Goal: Task Accomplishment & Management: Use online tool/utility

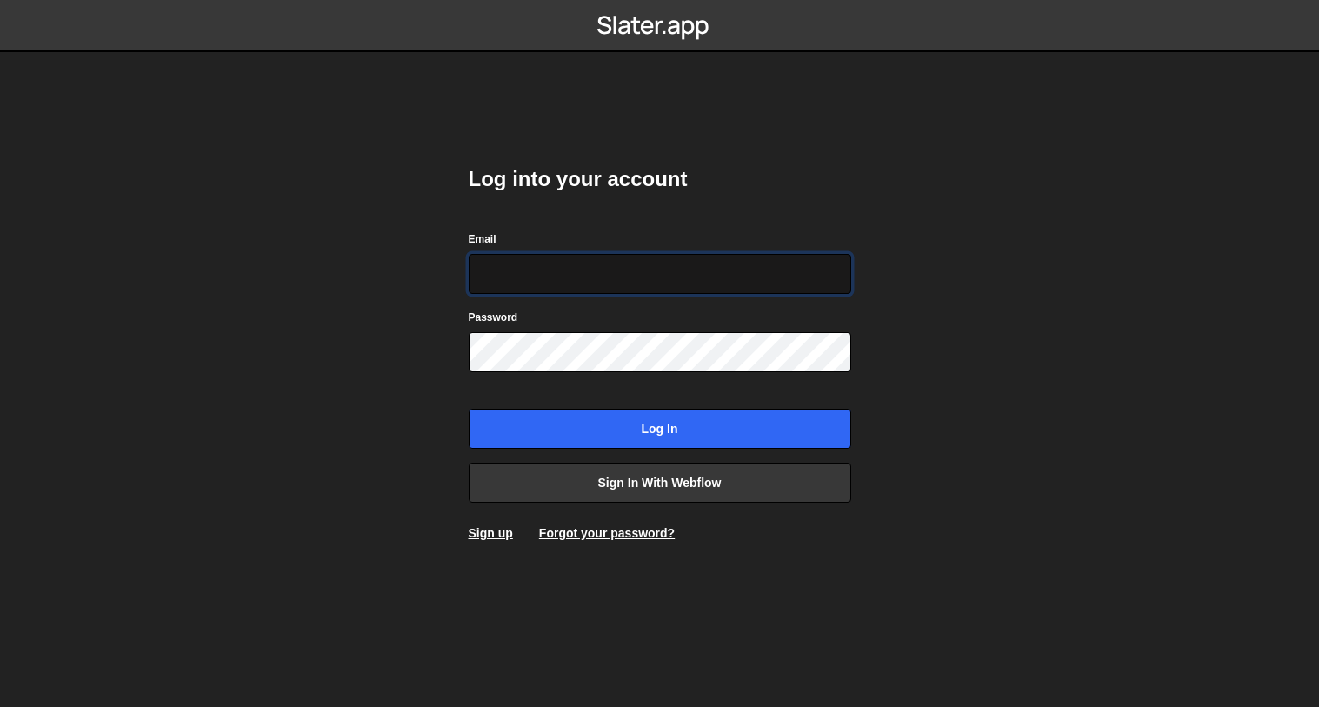
type input "[EMAIL_ADDRESS][DOMAIN_NAME]"
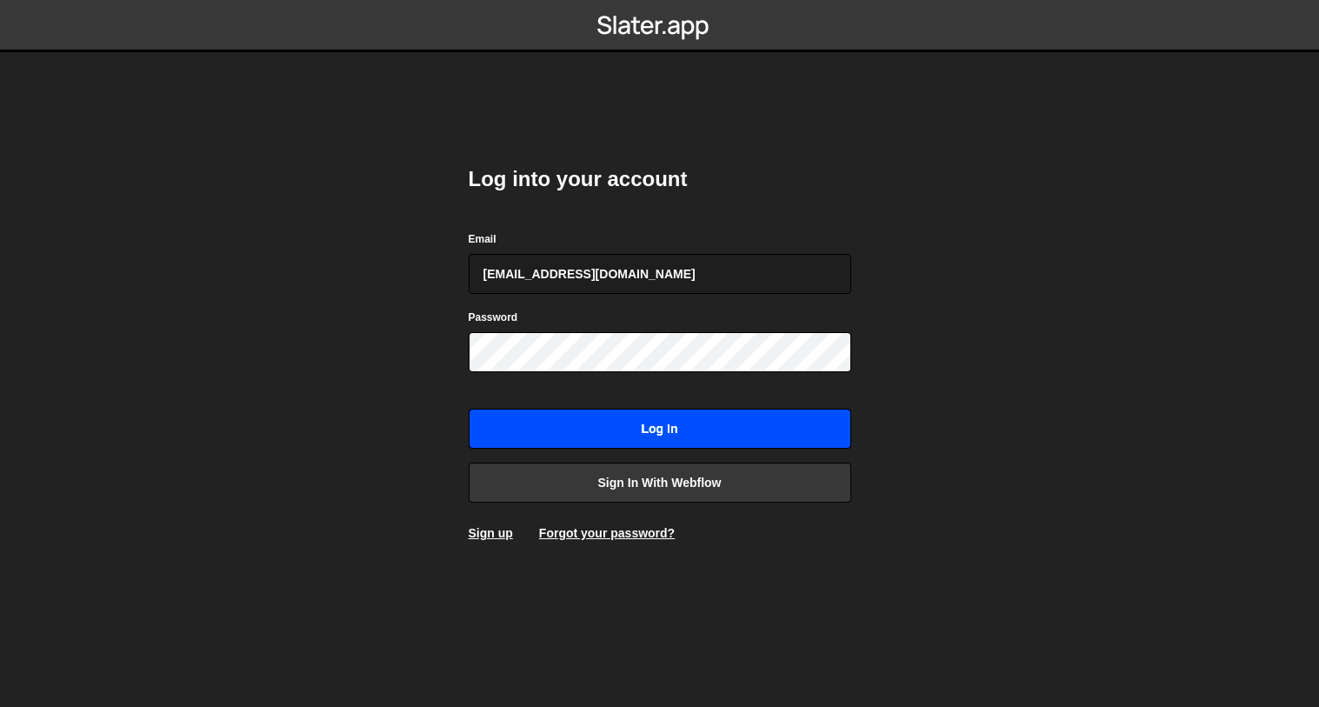
click at [749, 425] on input "Log in" at bounding box center [659, 429] width 382 height 40
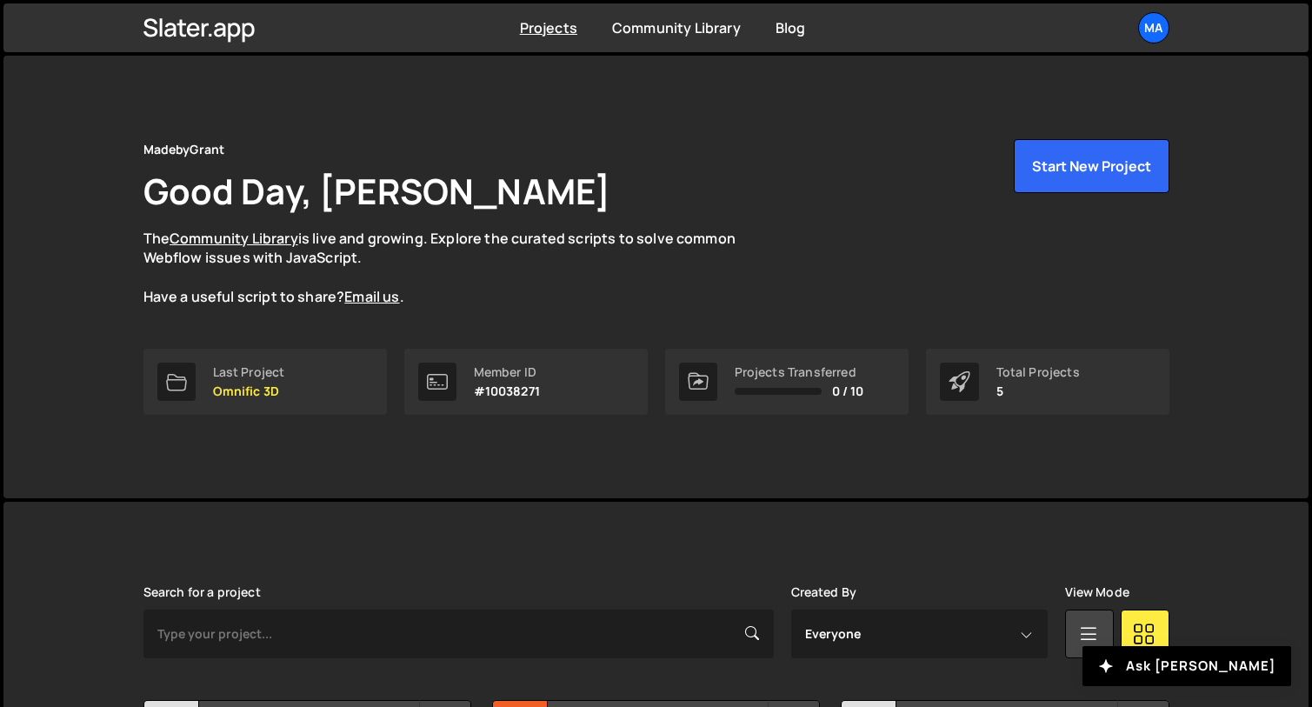
click at [438, 304] on p "The Community Library is live and growing. Explore the curated scripts to solve…" at bounding box center [456, 268] width 626 height 78
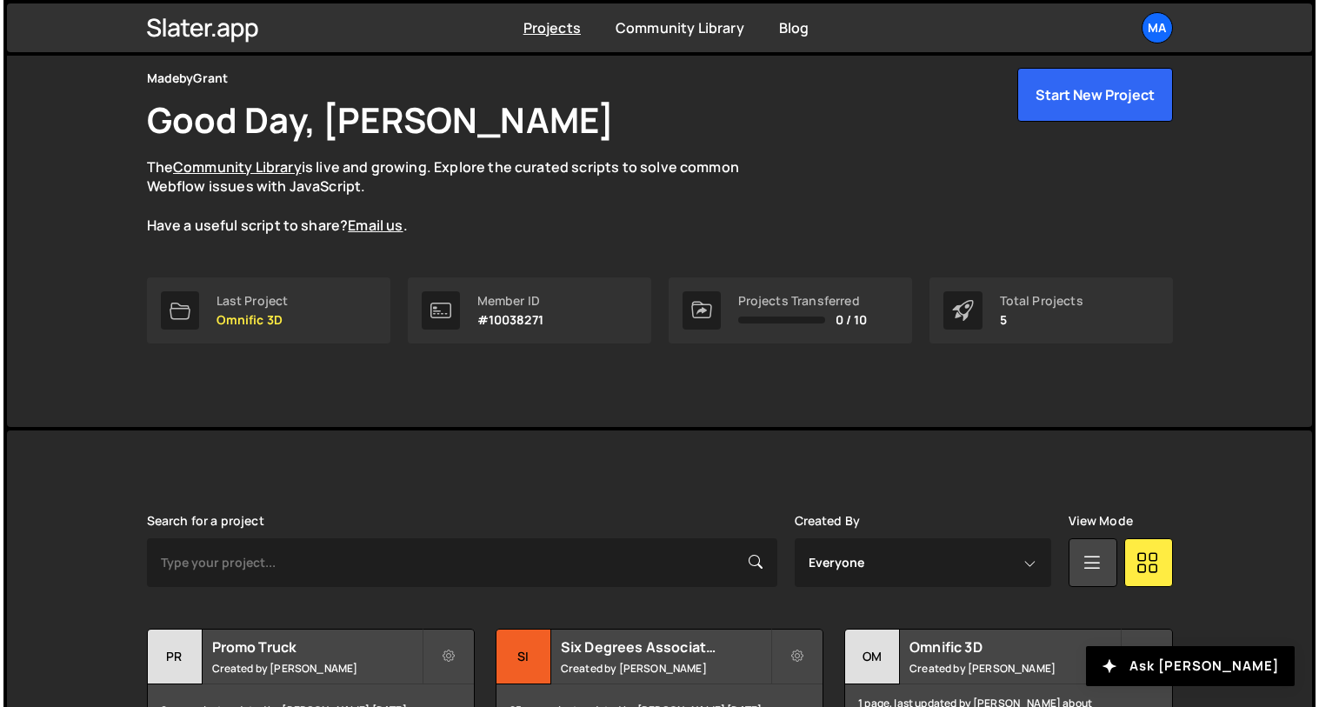
scroll to position [103, 0]
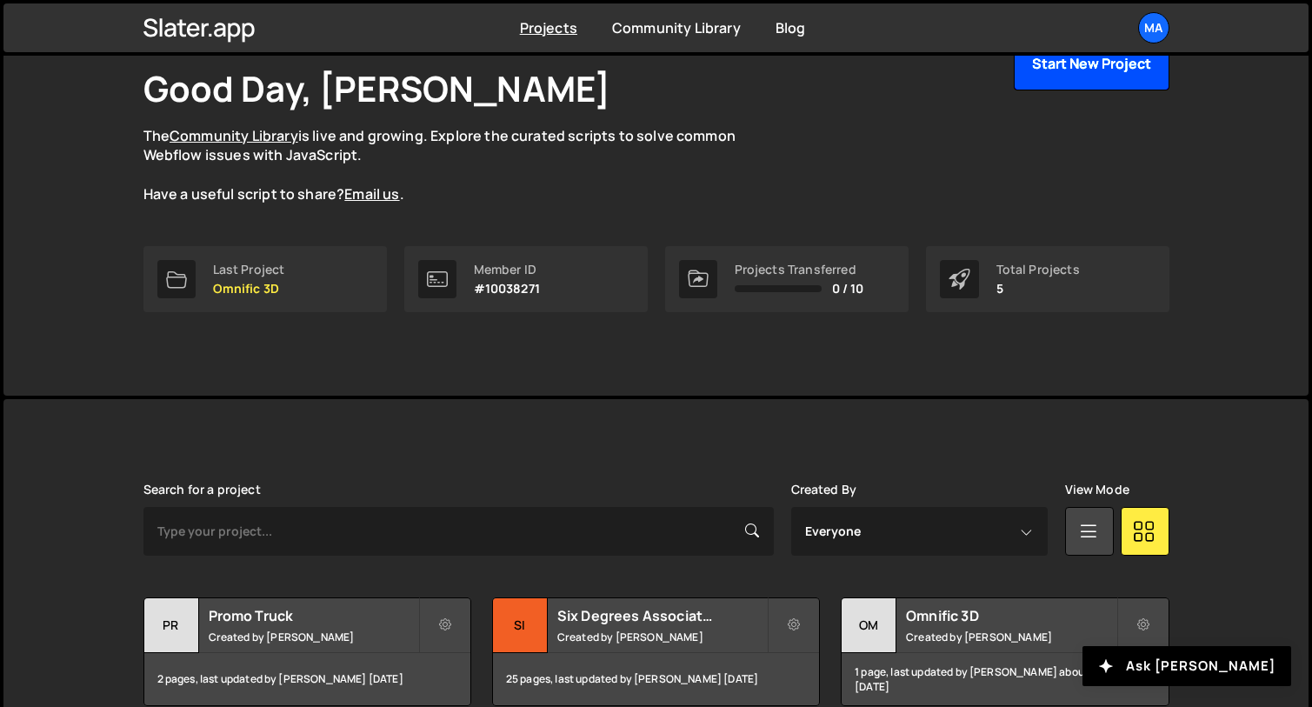
click at [1126, 66] on button "Start New Project" at bounding box center [1091, 64] width 156 height 54
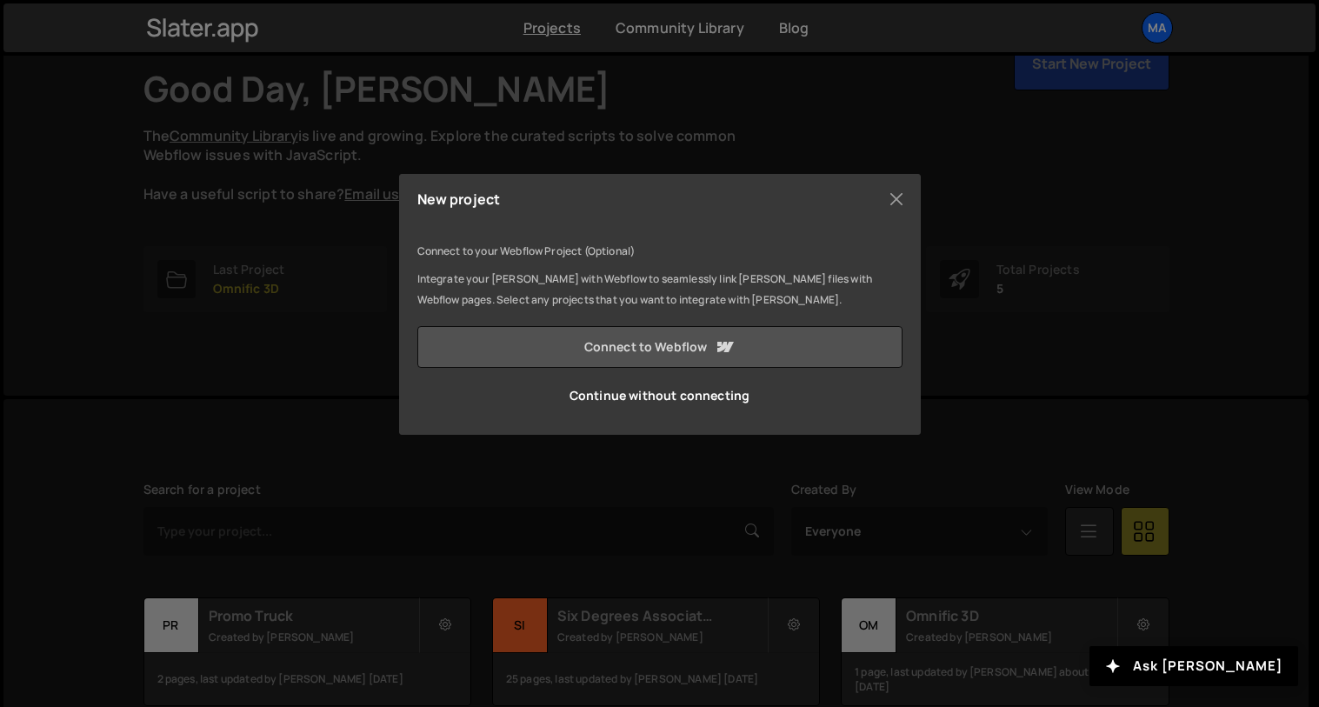
click at [646, 353] on link "Connect to Webflow" at bounding box center [659, 347] width 485 height 42
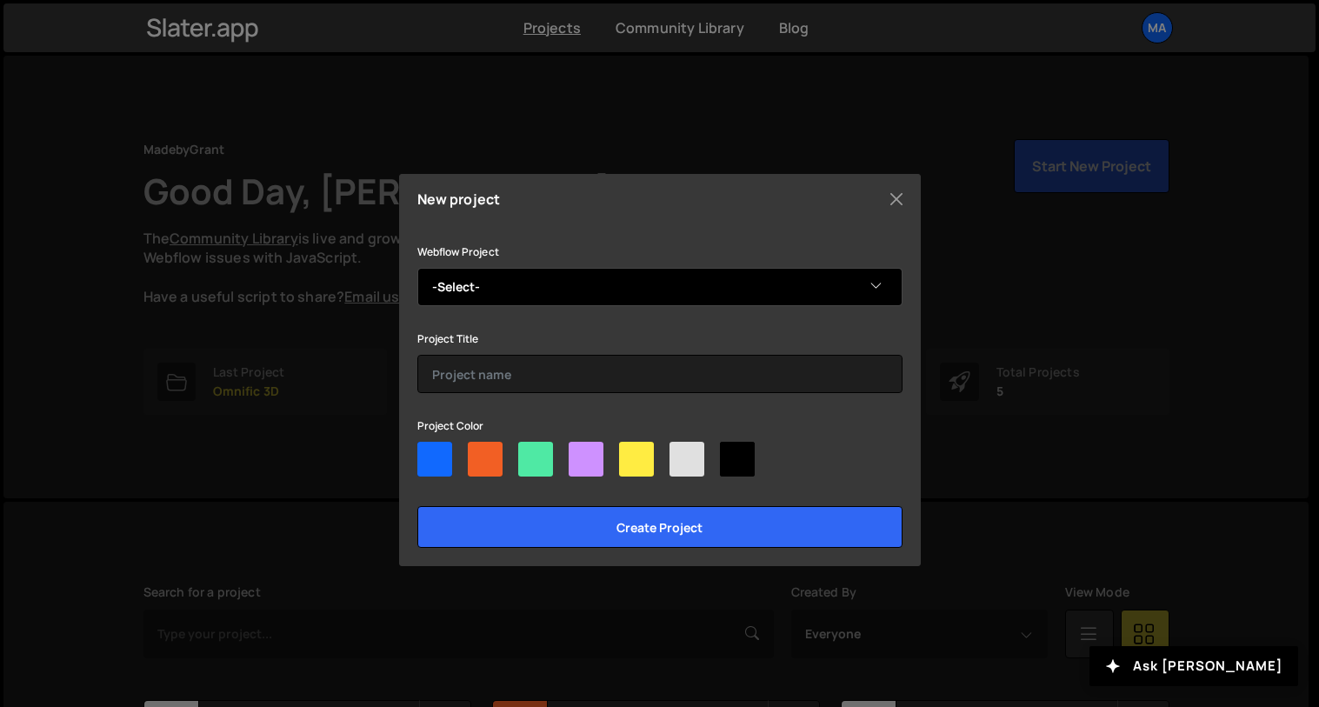
click at [562, 302] on select "-Select- Keyboard Test" at bounding box center [659, 287] width 485 height 38
select select "68cac816ea000f101ecaf5ec"
click at [417, 268] on select "-Select- Keyboard Test" at bounding box center [659, 287] width 485 height 38
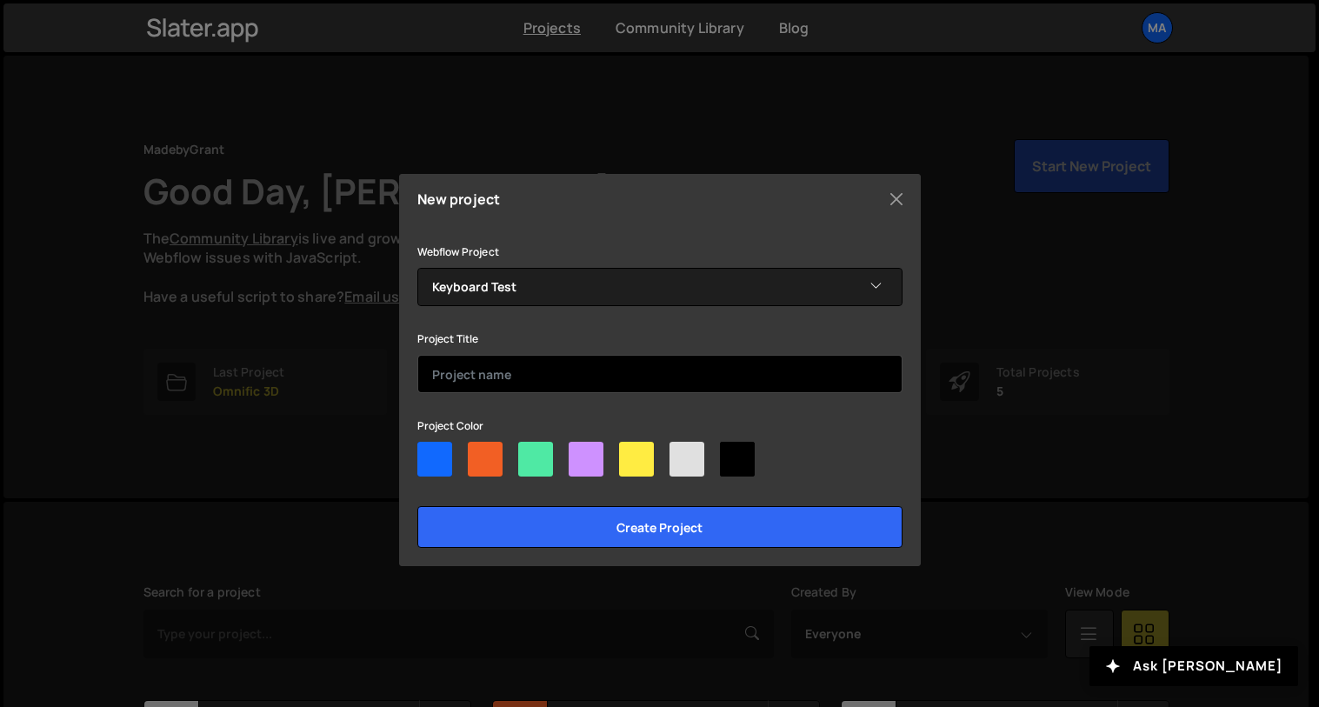
click at [537, 369] on input "text" at bounding box center [659, 374] width 485 height 38
type input "Key Foundry"
click at [684, 452] on div at bounding box center [686, 459] width 35 height 35
click at [681, 452] on input"] "radio" at bounding box center [674, 447] width 11 height 11
radio input"] "true"
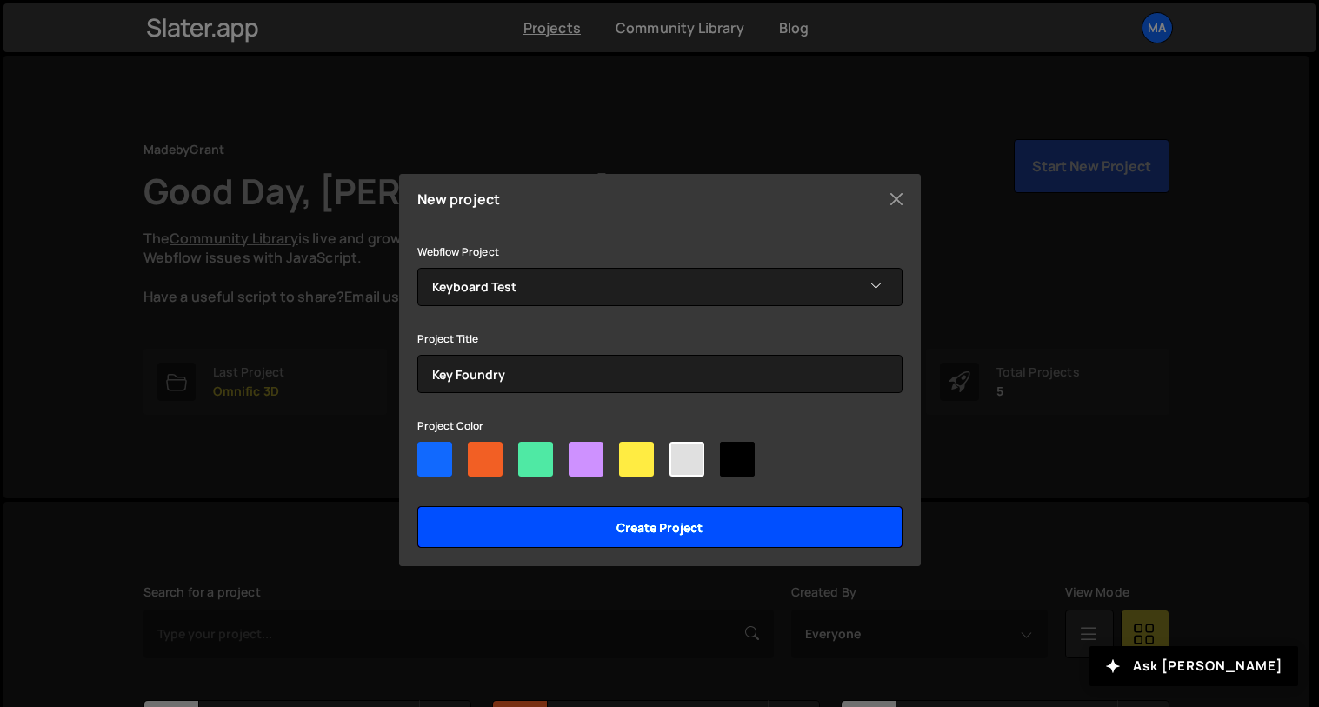
click at [666, 517] on input "Create project" at bounding box center [659, 527] width 485 height 42
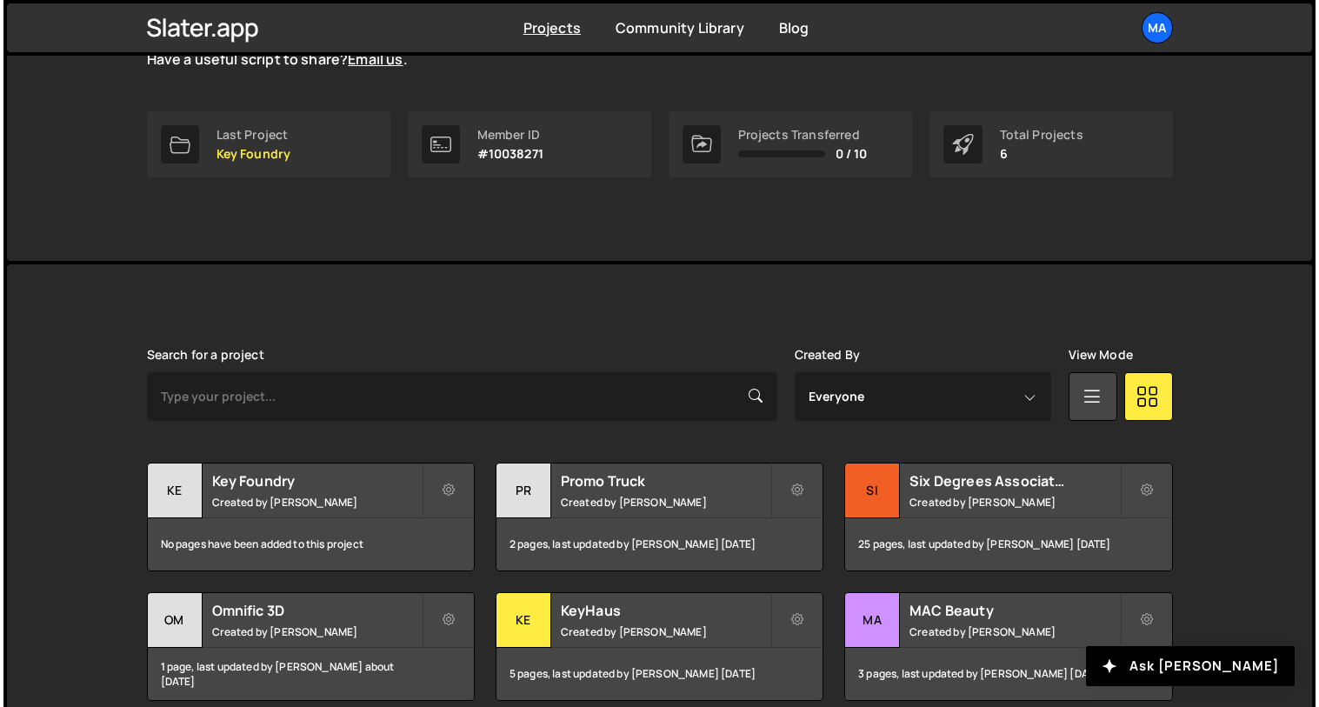
scroll to position [318, 0]
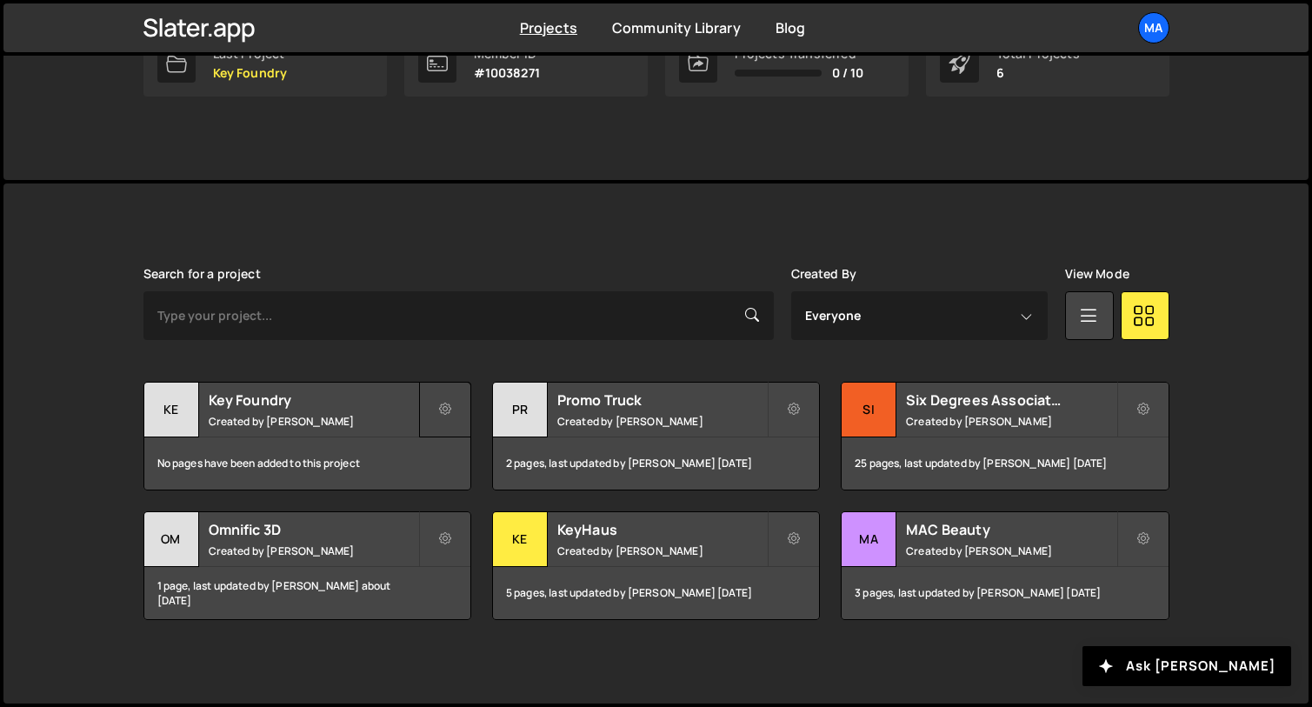
click at [459, 411] on button at bounding box center [445, 410] width 52 height 56
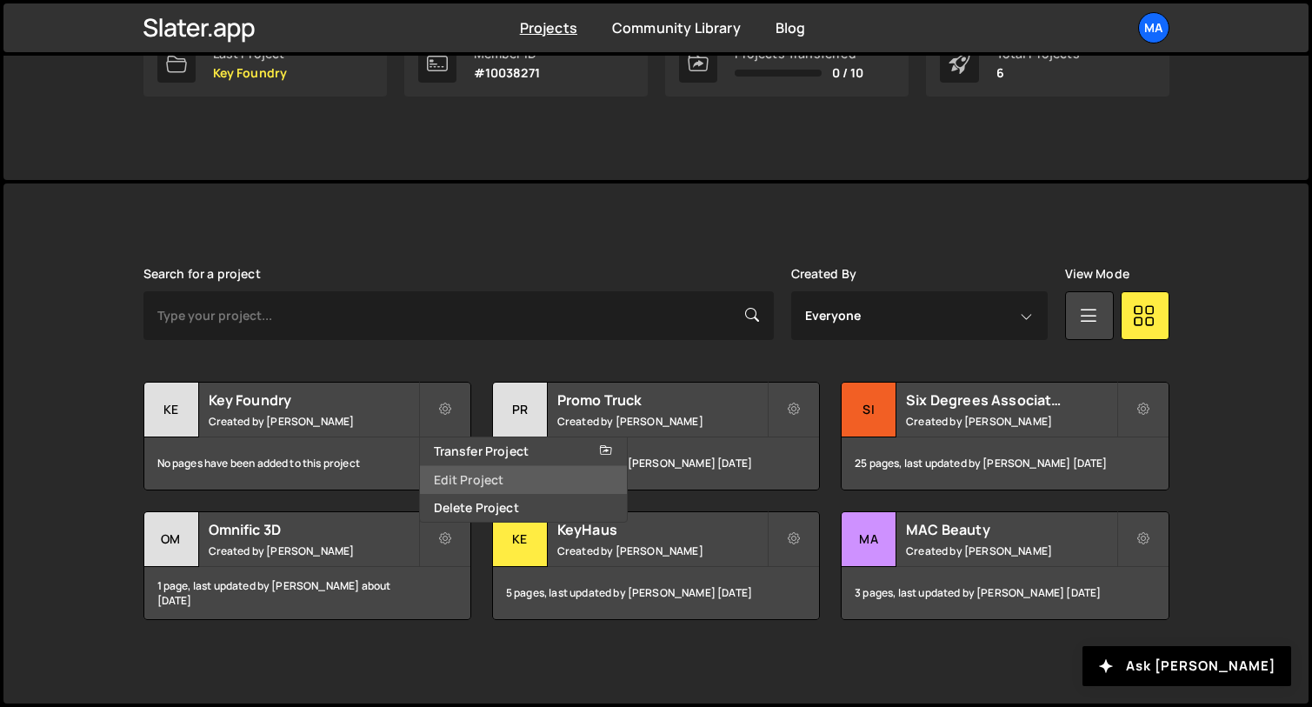
click at [488, 485] on link "Edit Project" at bounding box center [523, 480] width 207 height 28
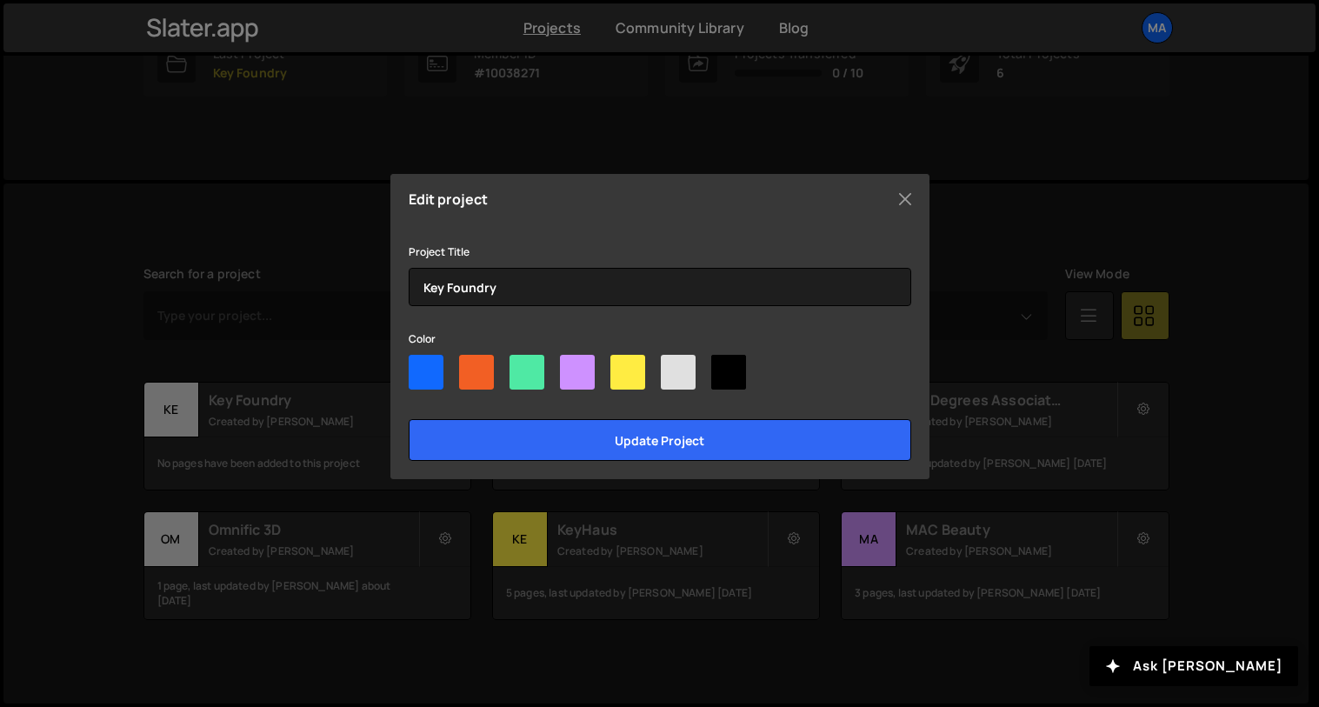
click at [576, 370] on div at bounding box center [577, 372] width 35 height 35
click at [571, 366] on input"] "radio" at bounding box center [565, 360] width 11 height 11
radio input"] "true"
drag, startPoint x: 520, startPoint y: 376, endPoint x: 533, endPoint y: 402, distance: 28.4
click at [521, 377] on div at bounding box center [526, 372] width 35 height 35
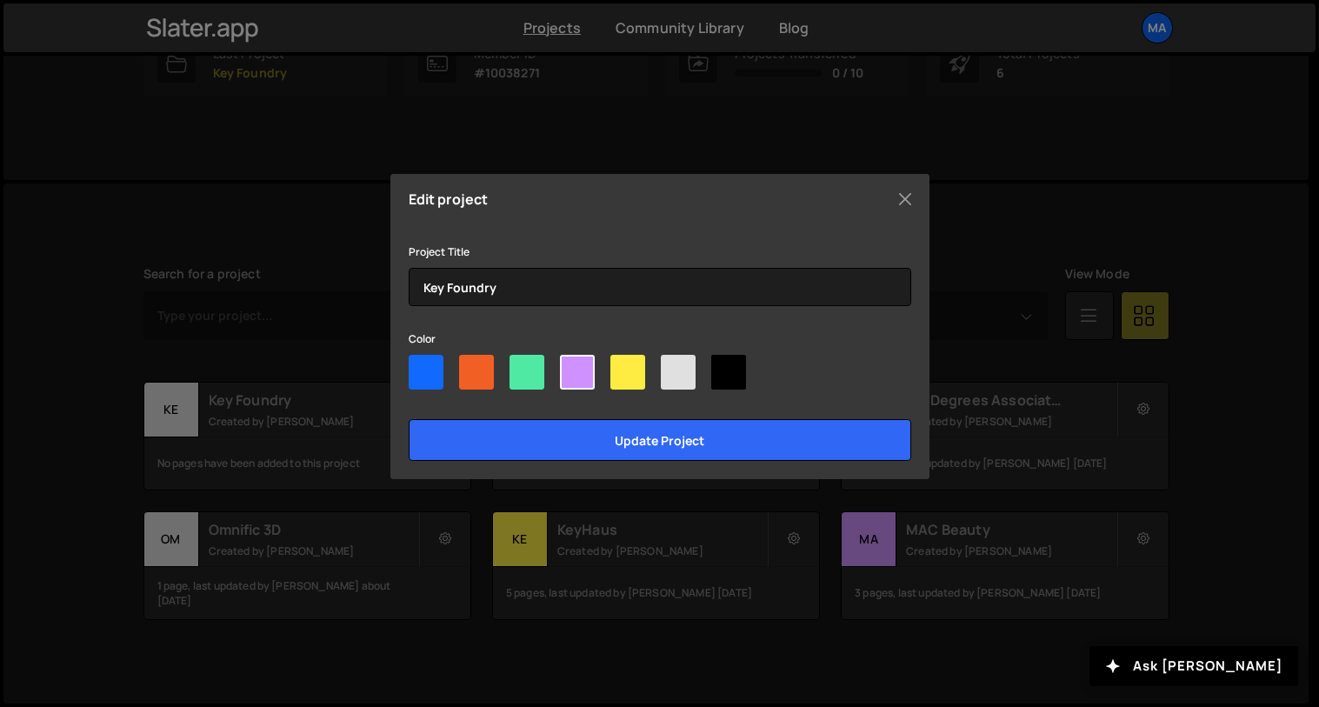
click at [521, 366] on input"] "radio" at bounding box center [514, 360] width 11 height 11
radio input"] "true"
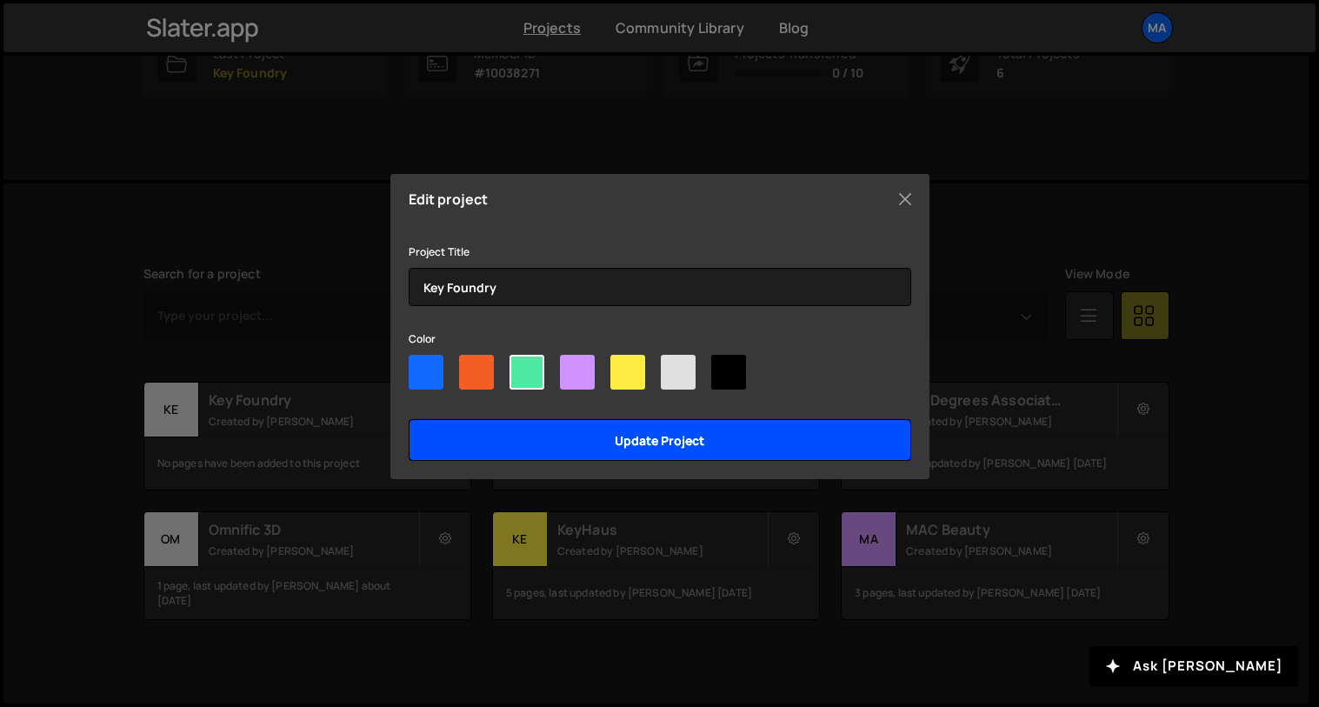
click at [541, 424] on input "Update project" at bounding box center [660, 440] width 502 height 42
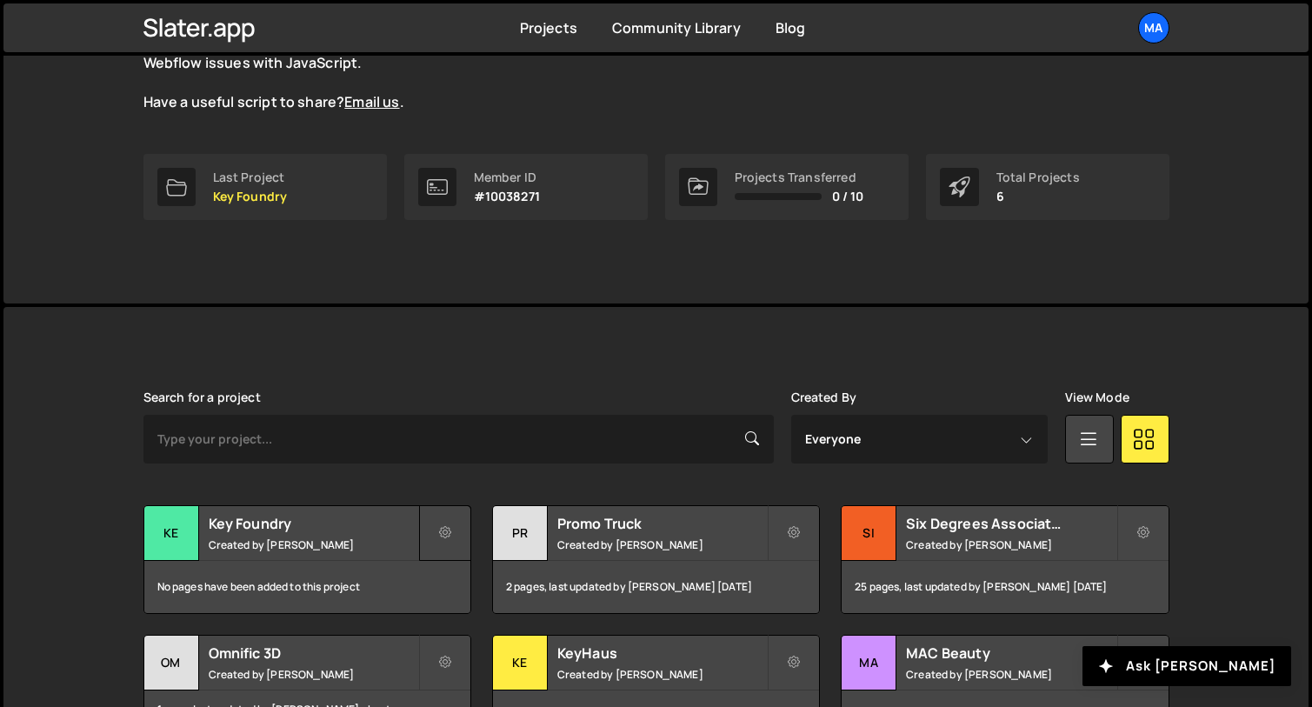
scroll to position [318, 0]
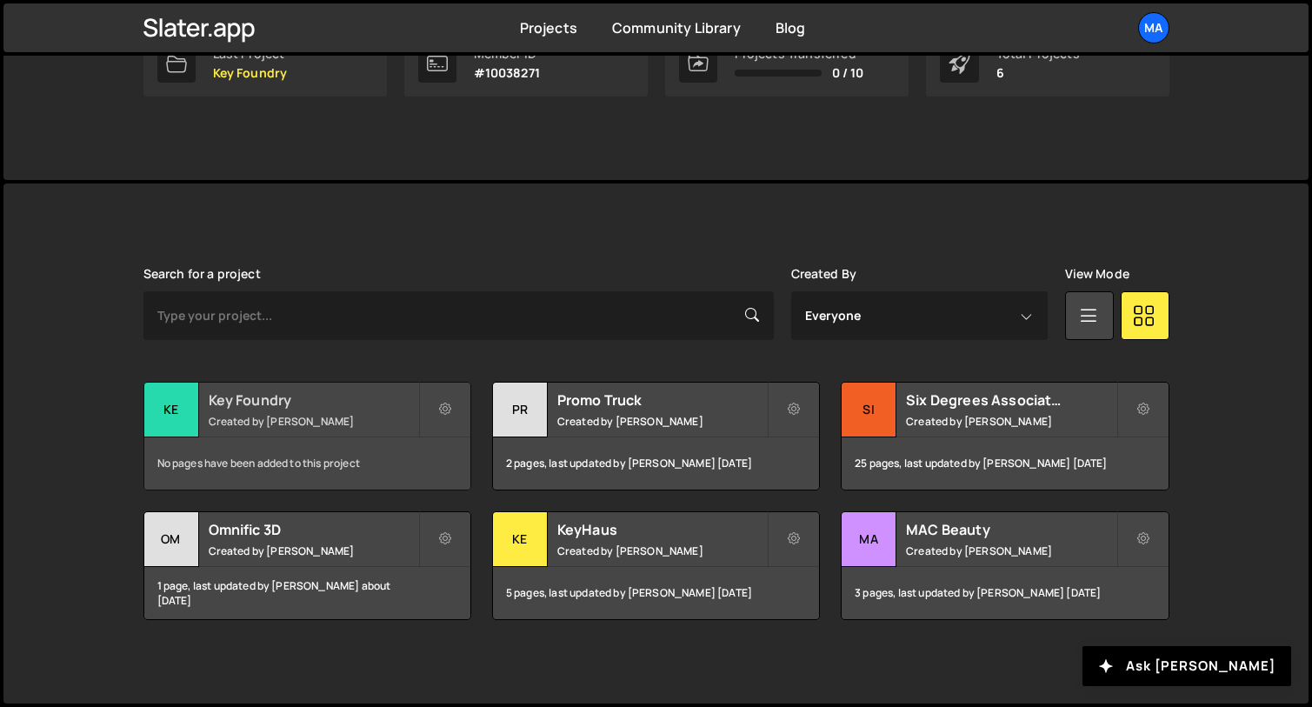
click at [199, 406] on div "Key Foundry Created by Grant Thompson" at bounding box center [307, 409] width 326 height 54
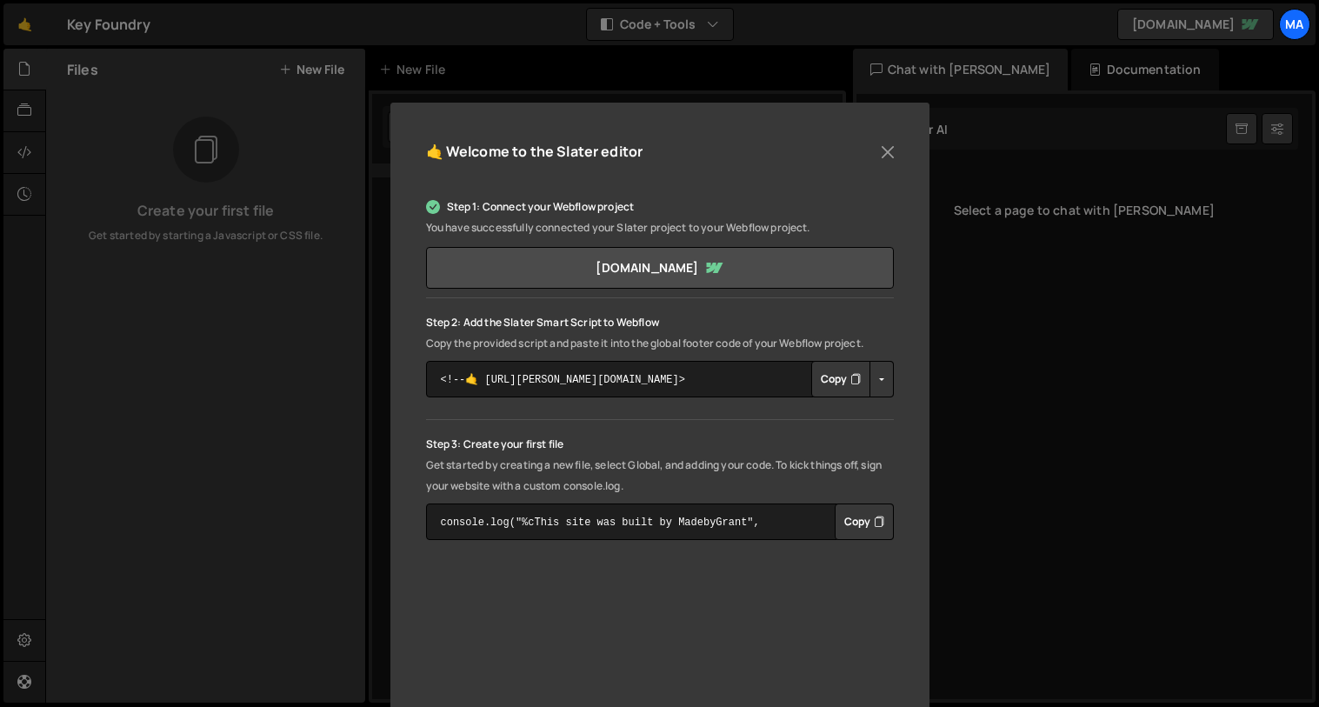
scroll to position [94, 0]
click at [842, 375] on button "Copy" at bounding box center [840, 377] width 59 height 37
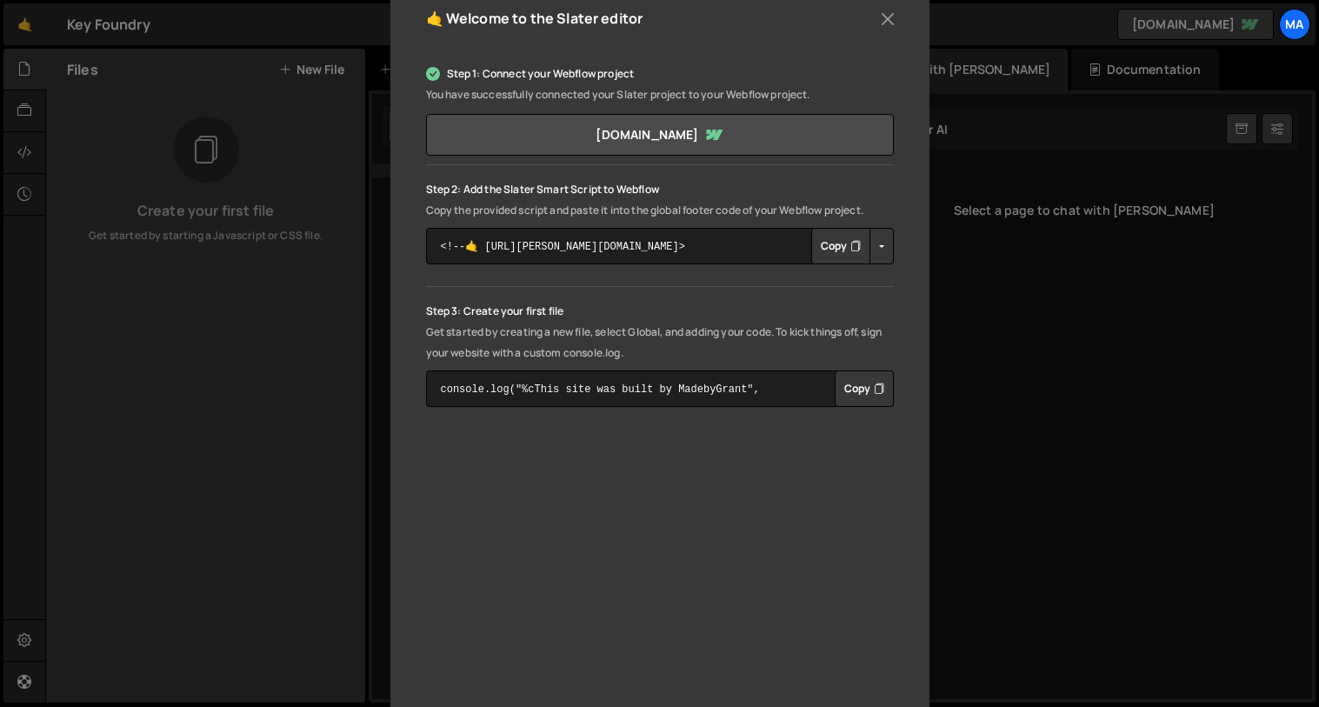
scroll to position [250, 0]
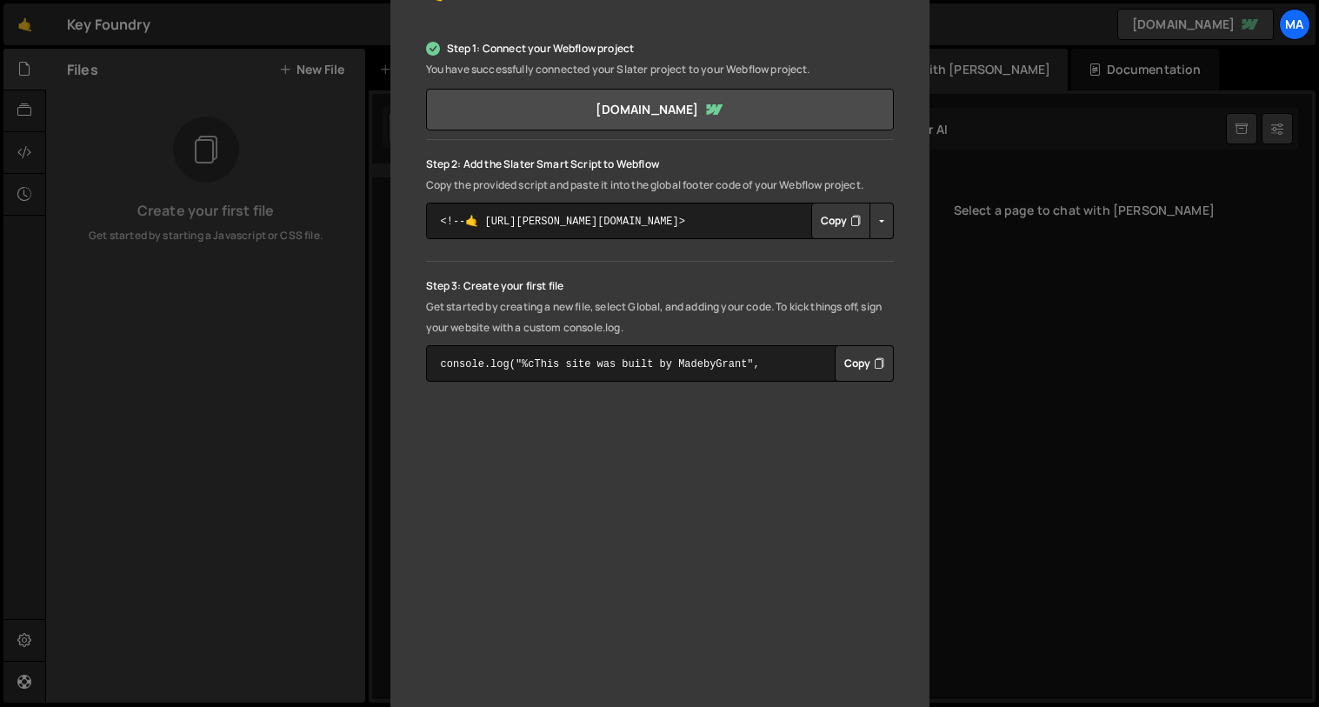
click at [863, 368] on button "Copy" at bounding box center [863, 363] width 59 height 37
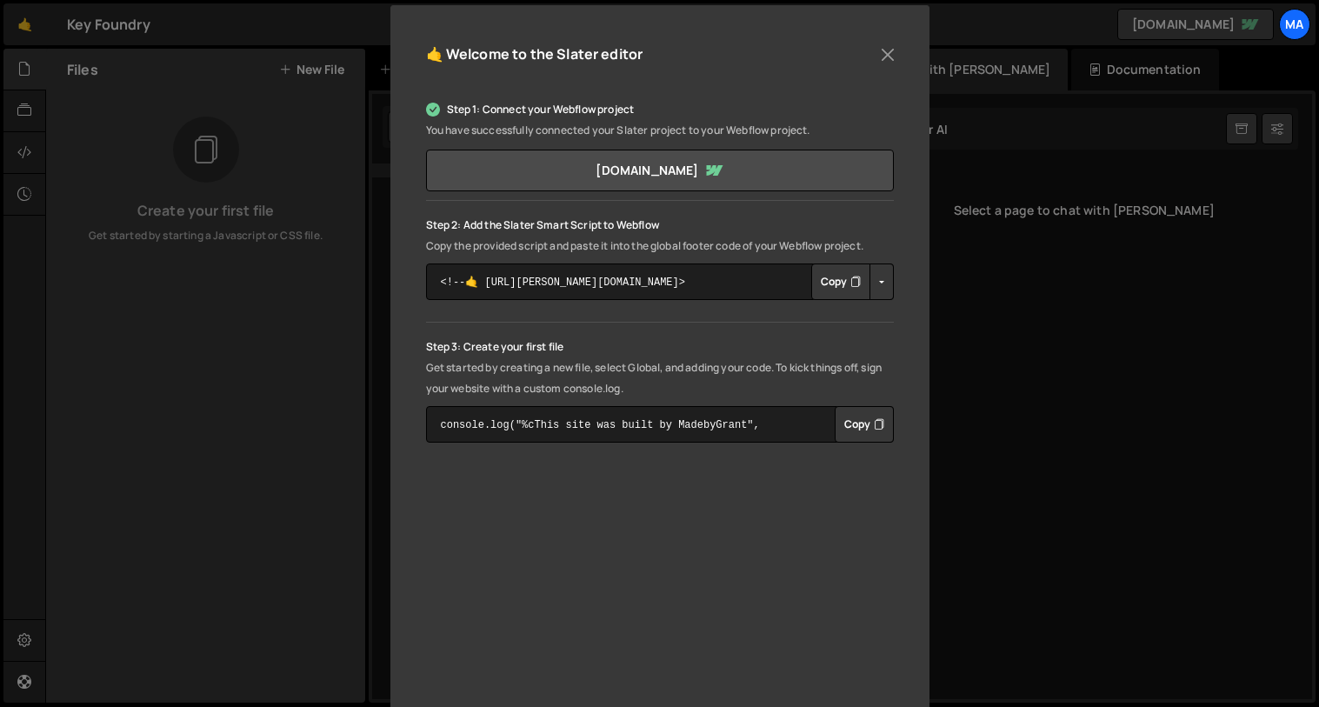
scroll to position [130, 0]
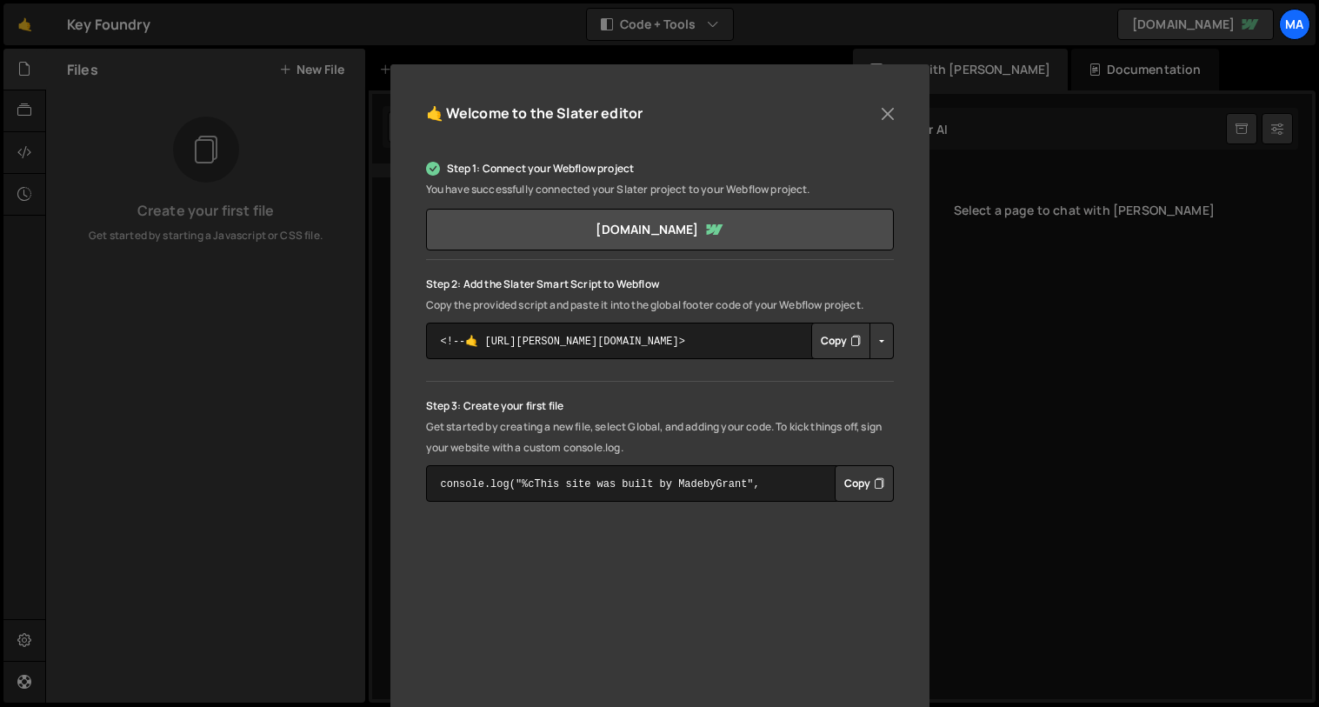
click at [990, 364] on div "🤙 Welcome to the [PERSON_NAME] editor Step 1: Connect your Webflow project You …" at bounding box center [659, 353] width 1319 height 707
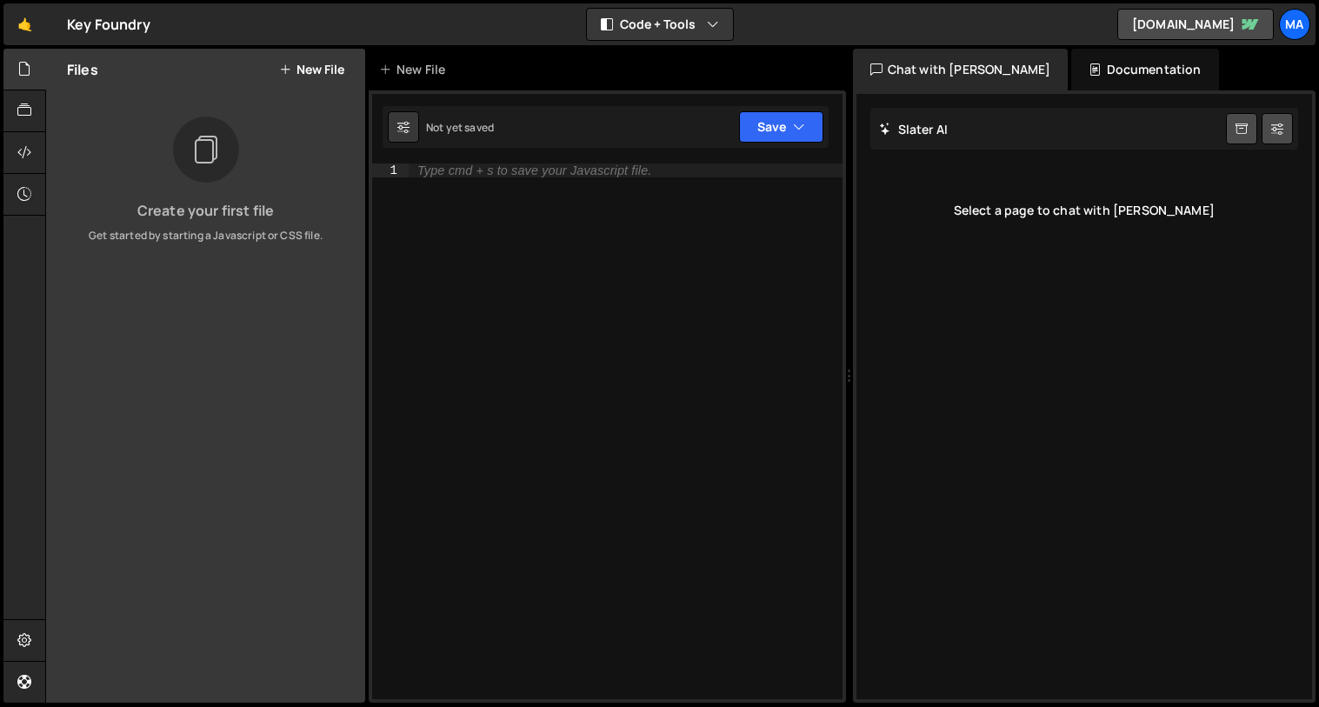
click at [494, 175] on div "Type cmd + s to save your Javascript file." at bounding box center [534, 170] width 234 height 12
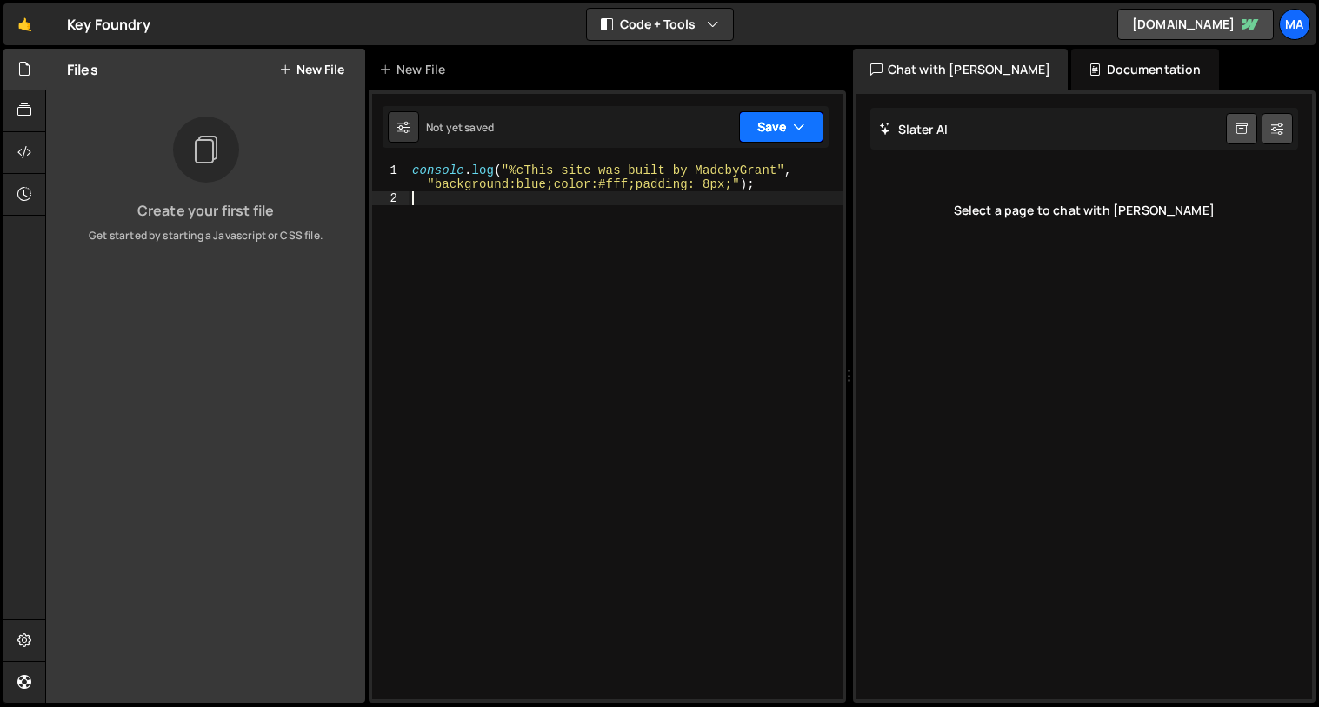
click at [777, 135] on button "Save" at bounding box center [781, 126] width 84 height 31
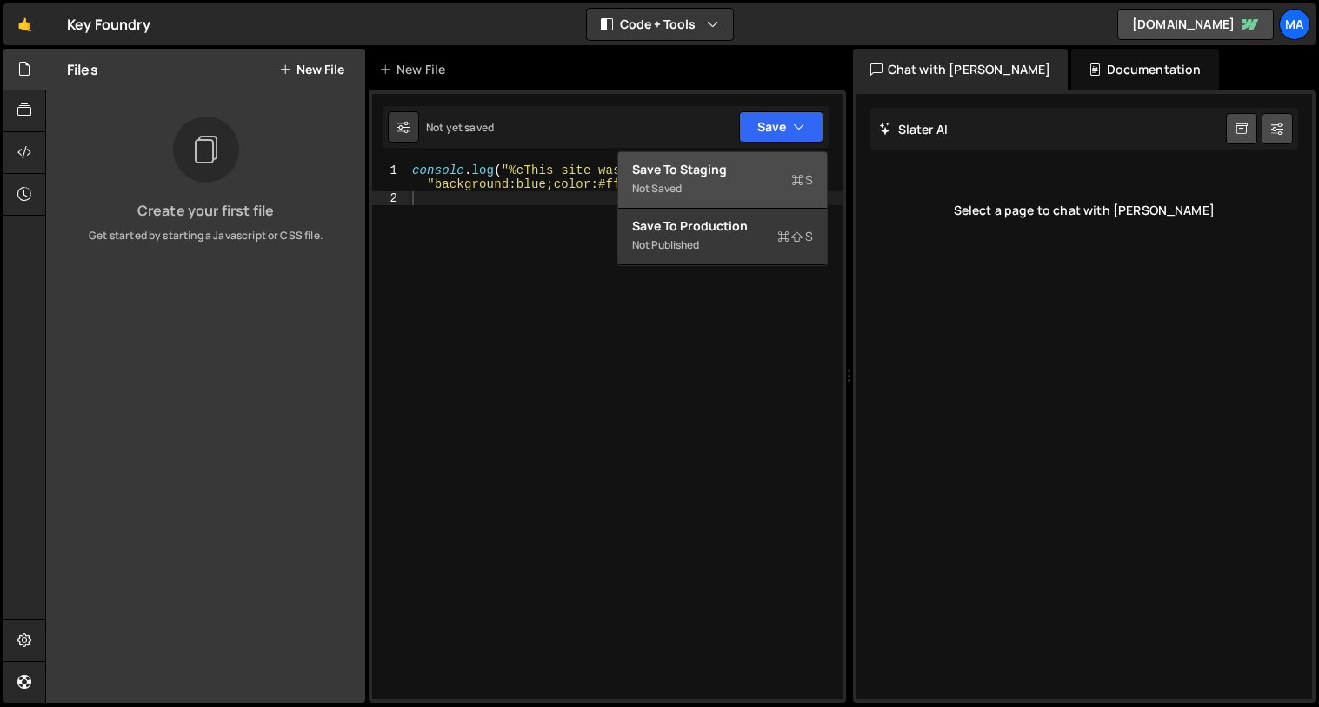
click at [704, 179] on div "Not saved" at bounding box center [722, 188] width 181 height 21
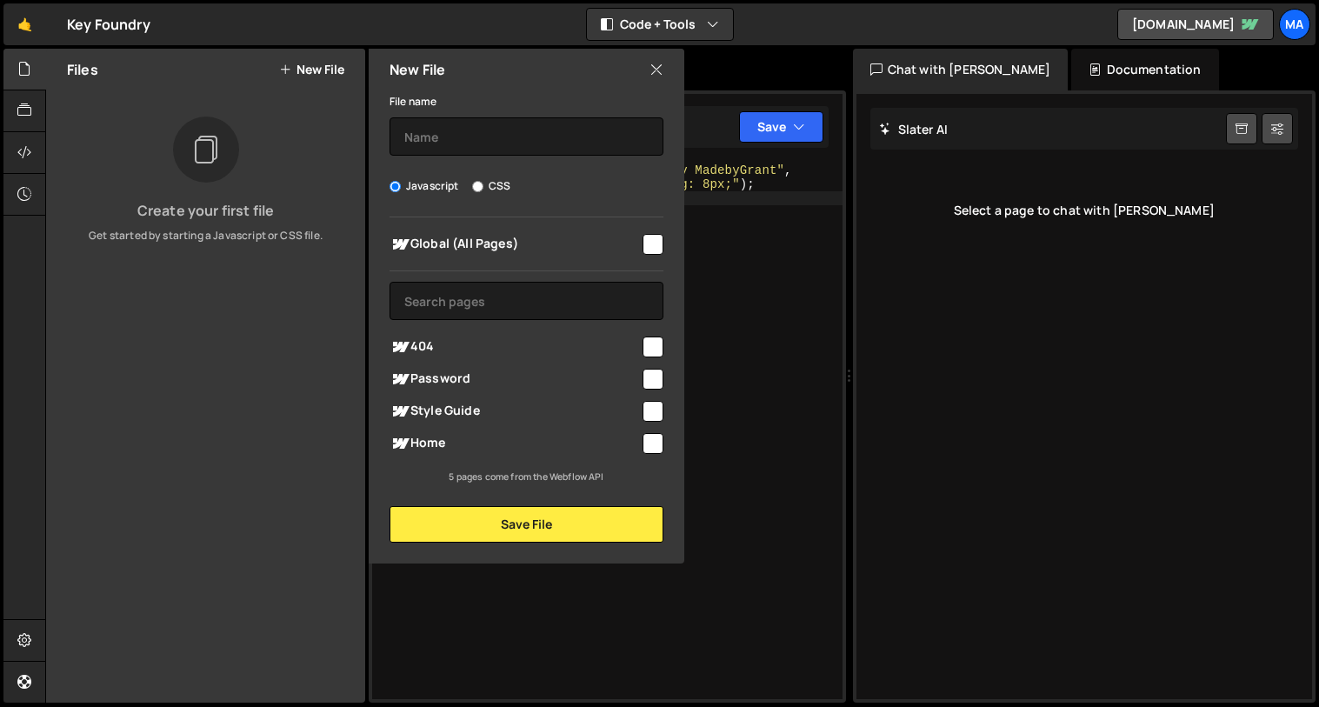
click at [654, 241] on input "checkbox" at bounding box center [652, 244] width 21 height 21
checkbox input "true"
click at [448, 137] on input "text" at bounding box center [526, 136] width 274 height 38
type input "Test"
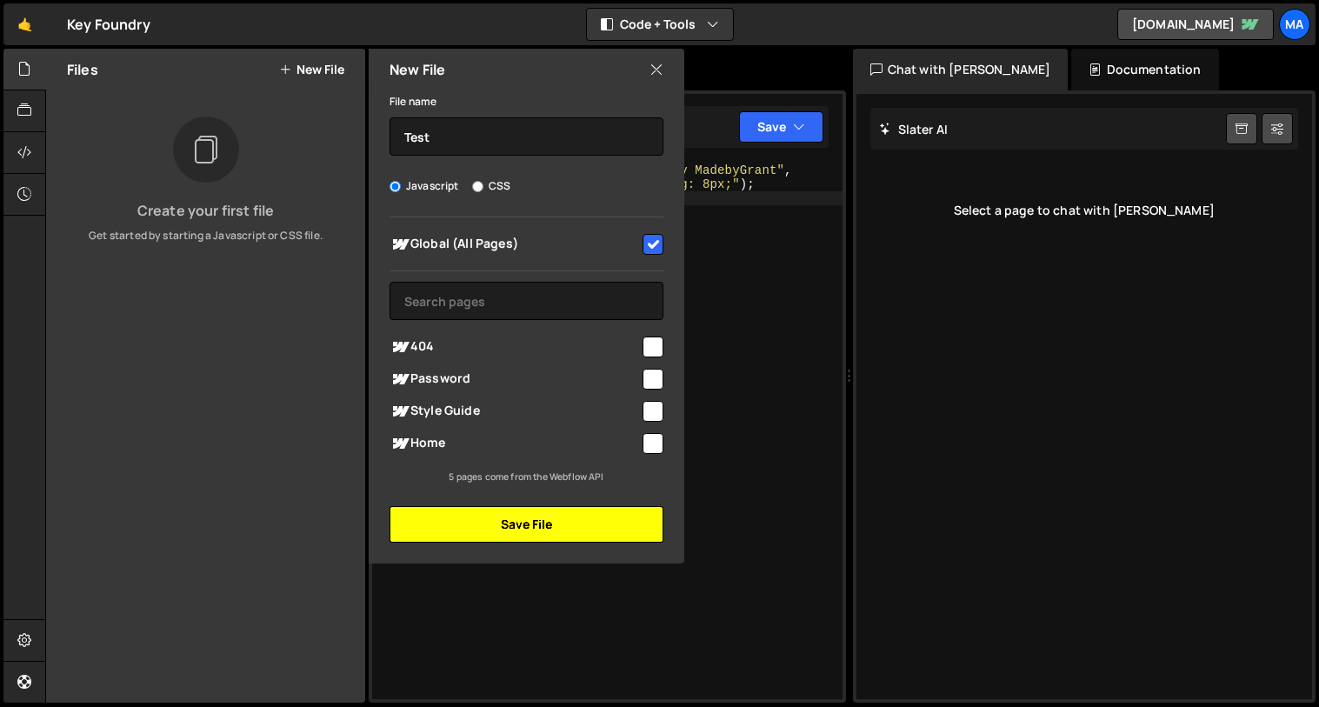
click at [528, 521] on button "Save File" at bounding box center [526, 524] width 274 height 37
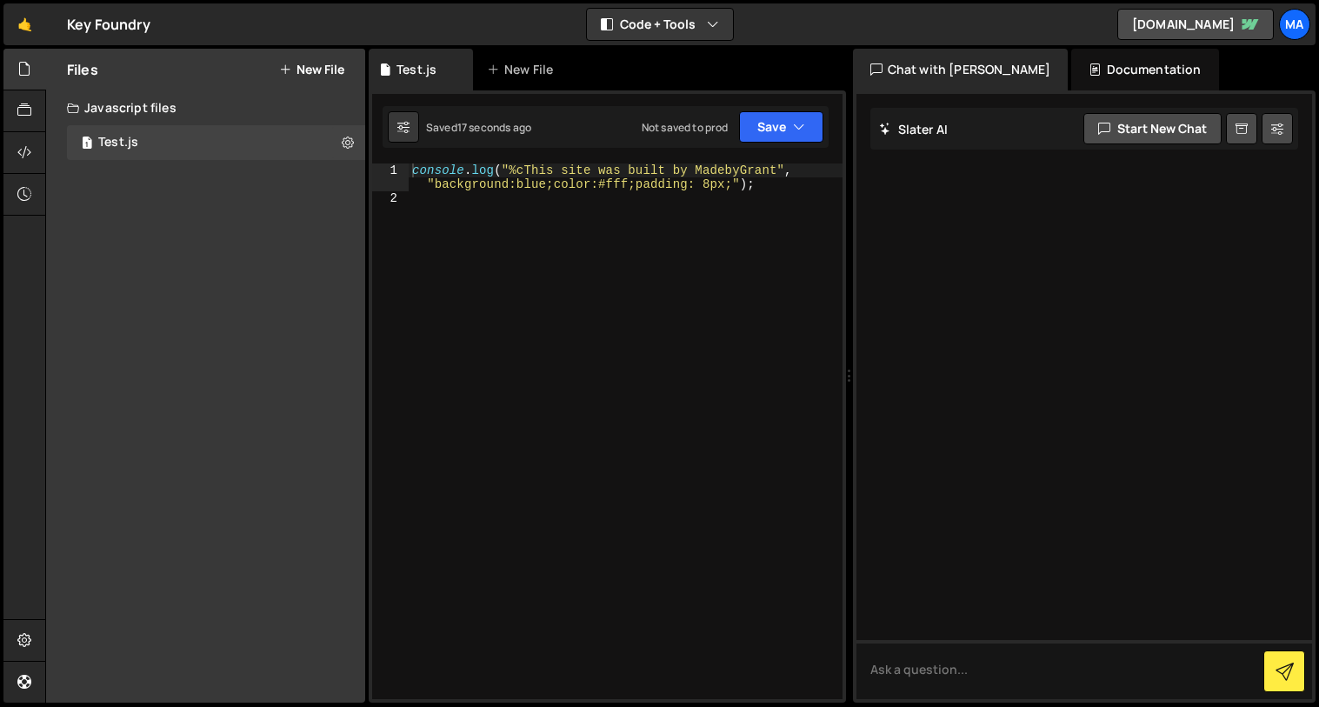
click at [605, 241] on div "console . log ( "%cThis site was built by MadebyGrant" , "background:blue;color…" at bounding box center [626, 451] width 434 height 577
type textarea "console.log("%cThis site was built by MadebyGrant", "background:blue;color:#fff…"
paste textarea "</script>"
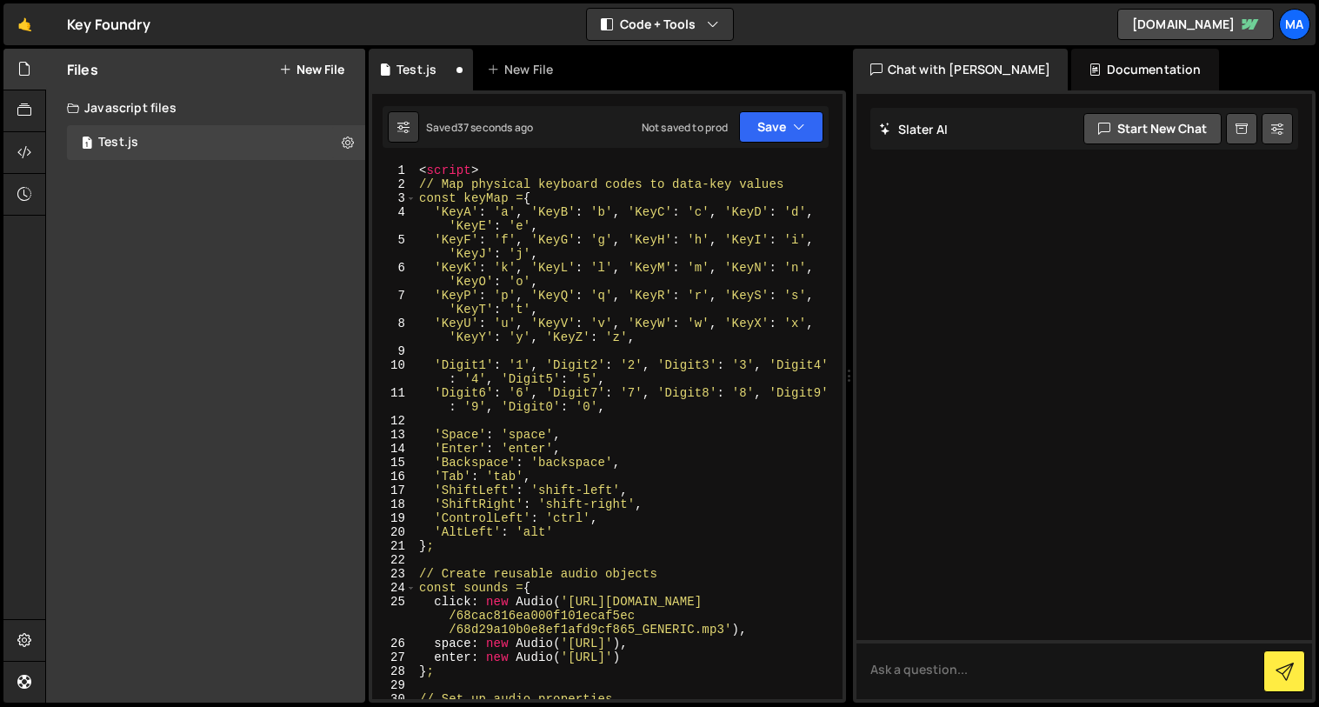
scroll to position [0, 0]
drag, startPoint x: 420, startPoint y: 175, endPoint x: 381, endPoint y: 176, distance: 39.1
click at [385, 176] on div "</script> 1 2 3 4 5 6 7 8 9 10 11 12 13 14 15 16 17 18 19 20 21 22 23 24 25 26 …" at bounding box center [607, 430] width 470 height 535
type textarea "<script>"
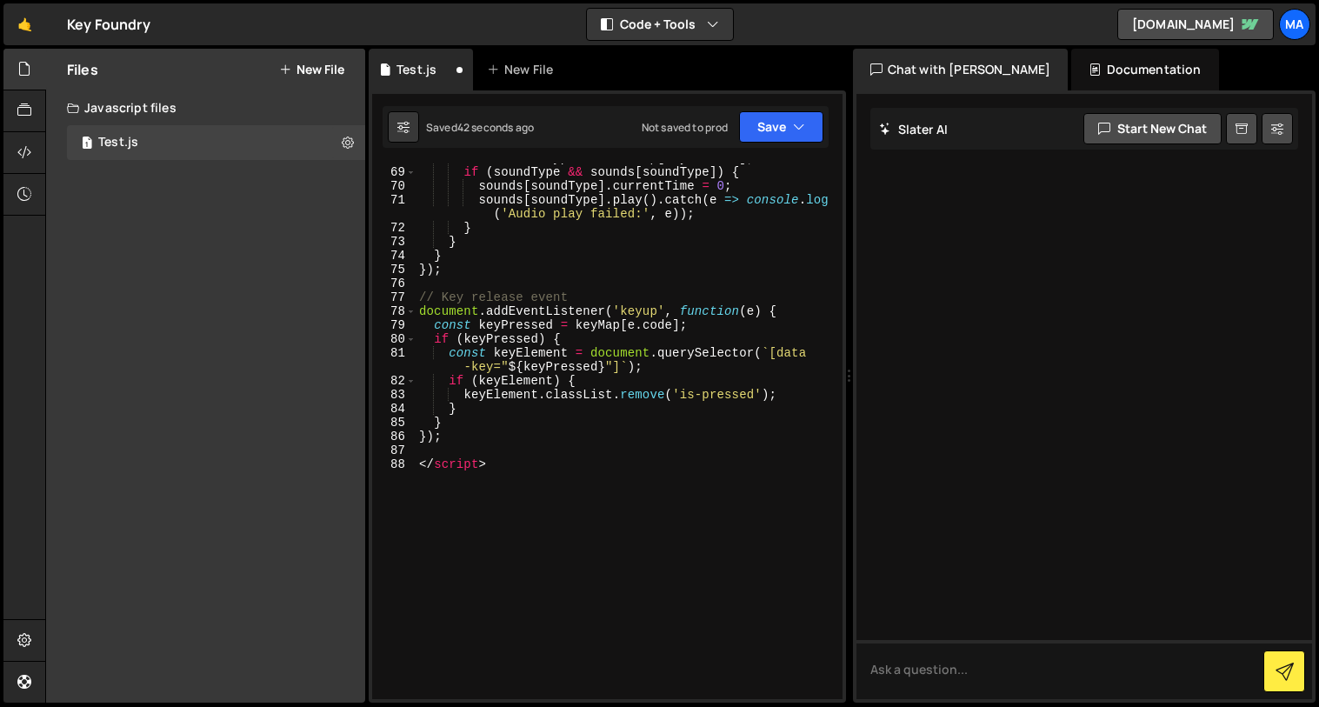
scroll to position [1213, 0]
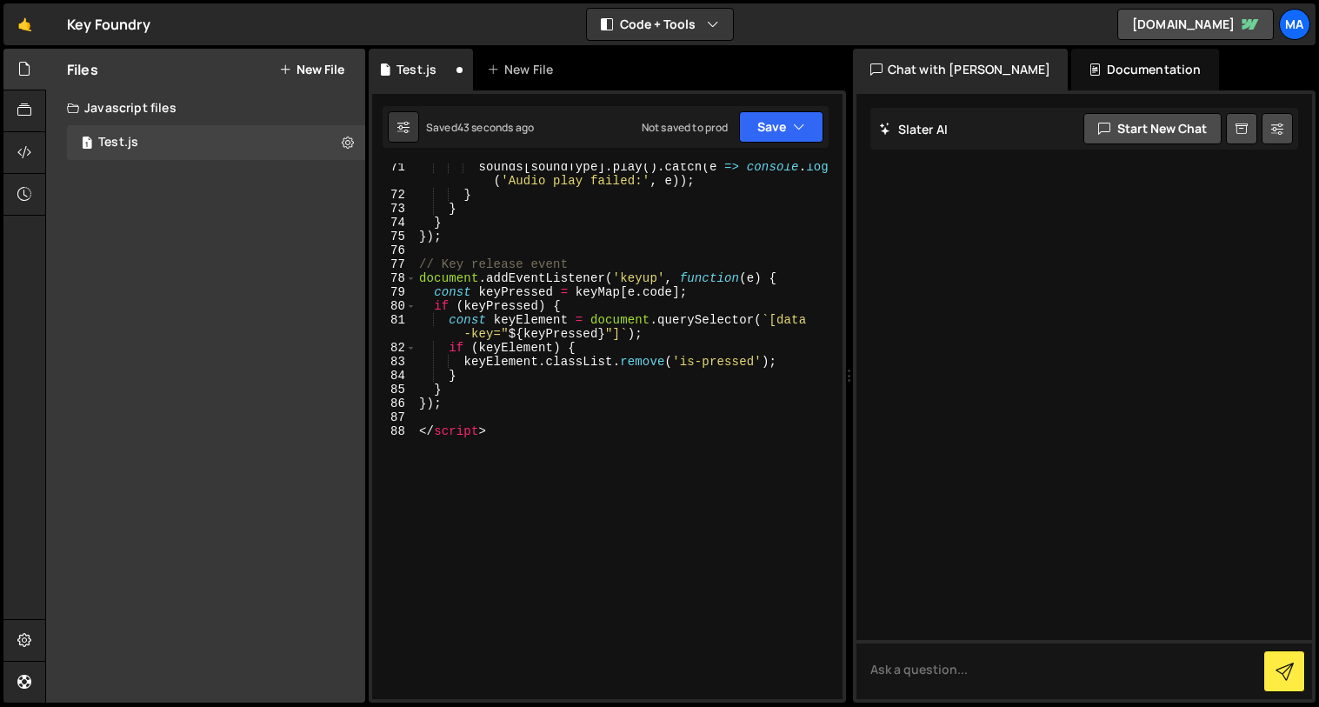
drag, startPoint x: 396, startPoint y: 438, endPoint x: 386, endPoint y: 439, distance: 10.5
click at [387, 439] on div "// Map physical keyboard codes to data-key values 71 72 73 74 75 76 77 78 79 80…" at bounding box center [607, 430] width 470 height 535
type textarea "<"
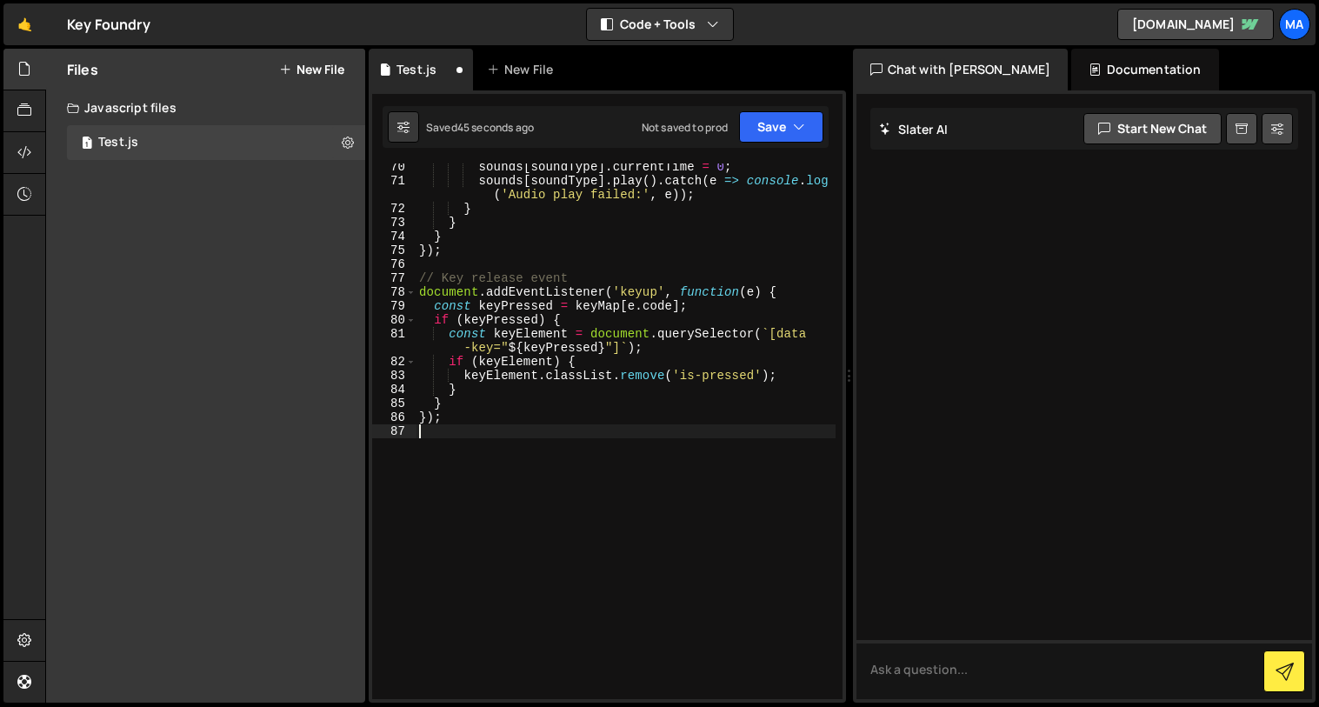
scroll to position [1199, 0]
click at [781, 108] on div "Saved 46 seconds ago Not saved to prod Upgrade to Edit Save Save to Staging S S…" at bounding box center [605, 127] width 446 height 42
click at [785, 124] on button "Save" at bounding box center [781, 126] width 84 height 31
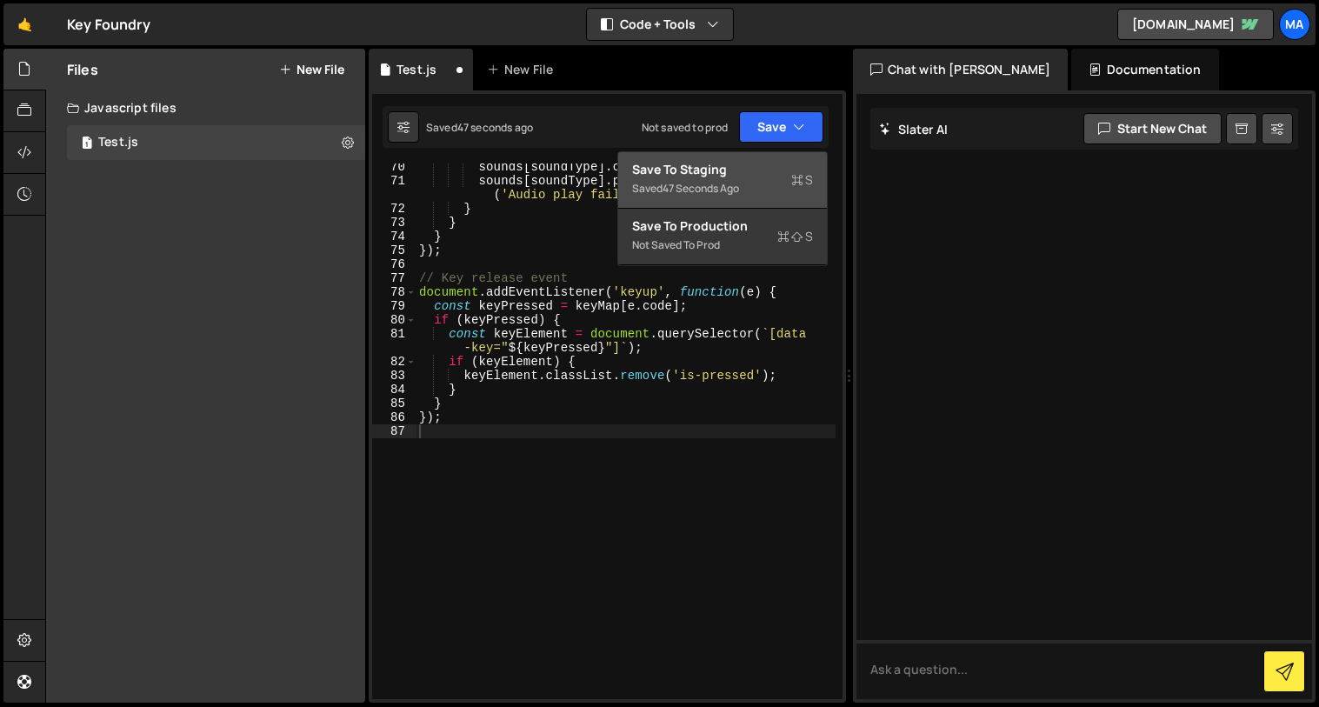
click at [738, 178] on div "Saved 47 seconds ago" at bounding box center [722, 188] width 181 height 21
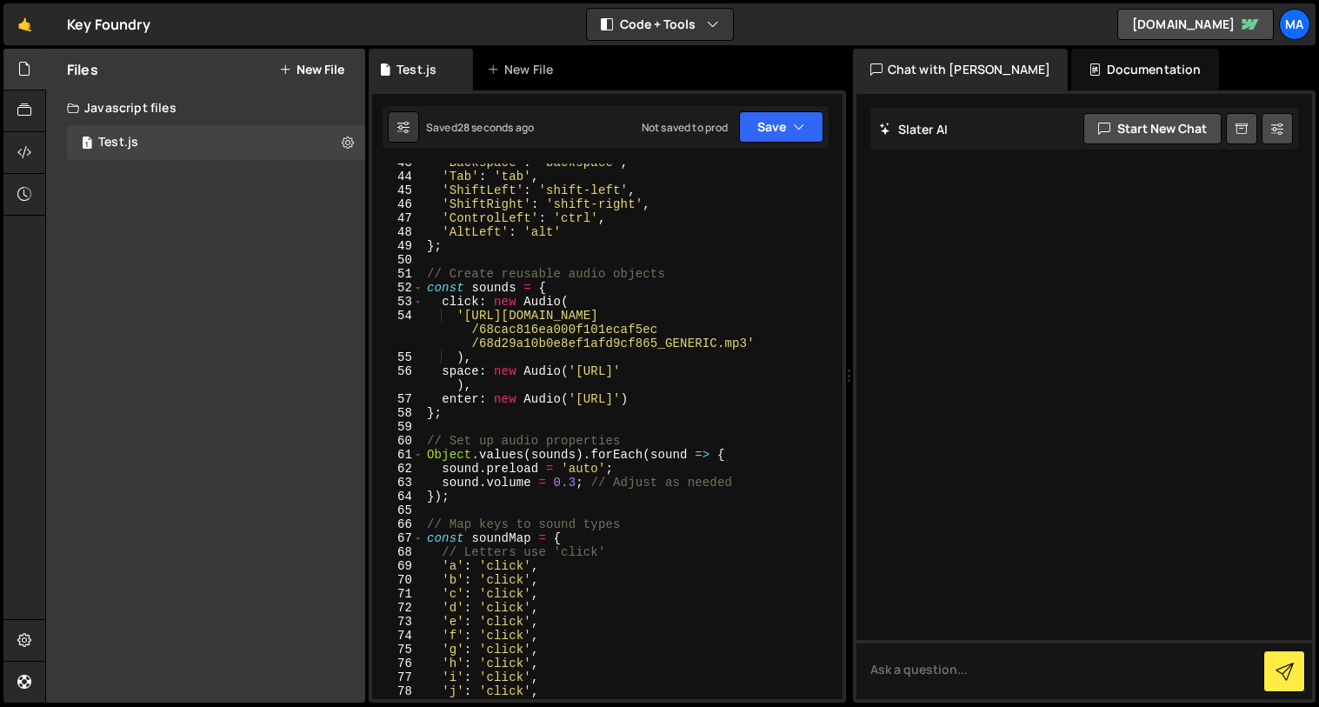
scroll to position [612, 0]
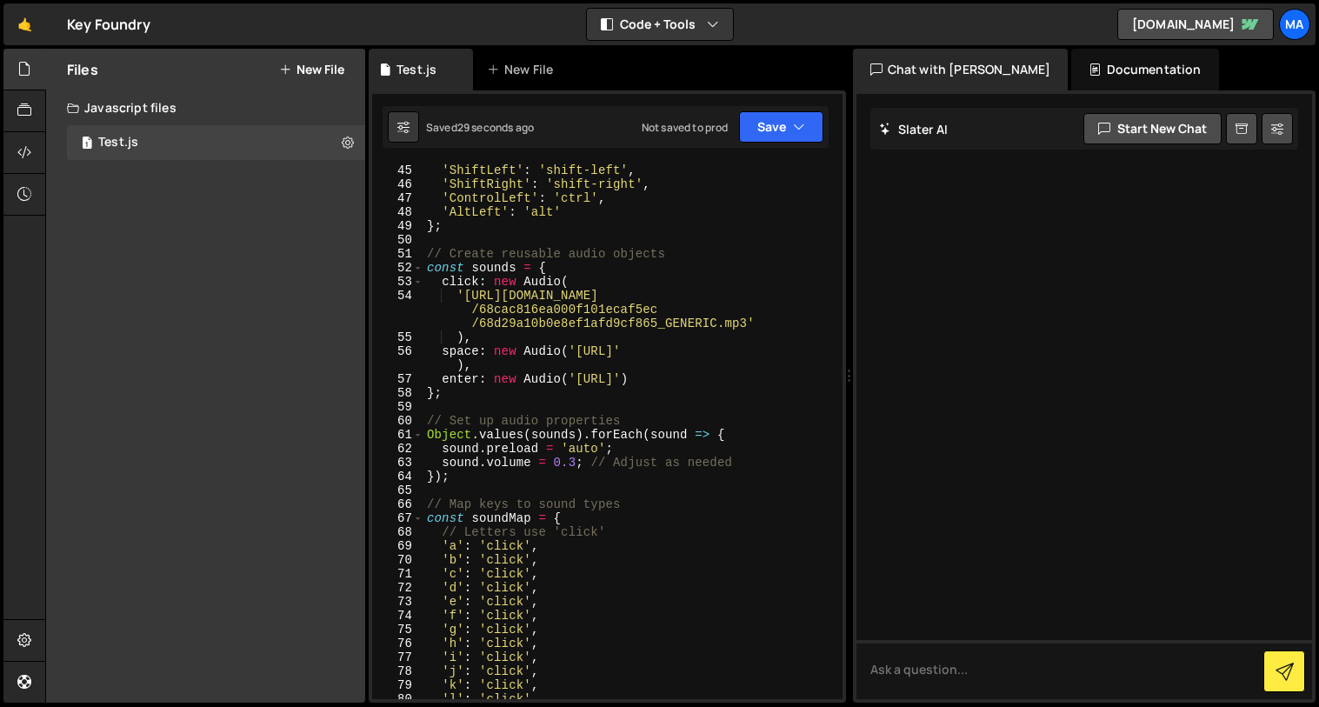
drag, startPoint x: 575, startPoint y: 464, endPoint x: 595, endPoint y: 461, distance: 20.3
click at [577, 464] on div "'ShiftLeft' : 'shift-left' , 'ShiftRight' : 'shift-right' , 'ControlLeft' : 'ct…" at bounding box center [629, 444] width 412 height 563
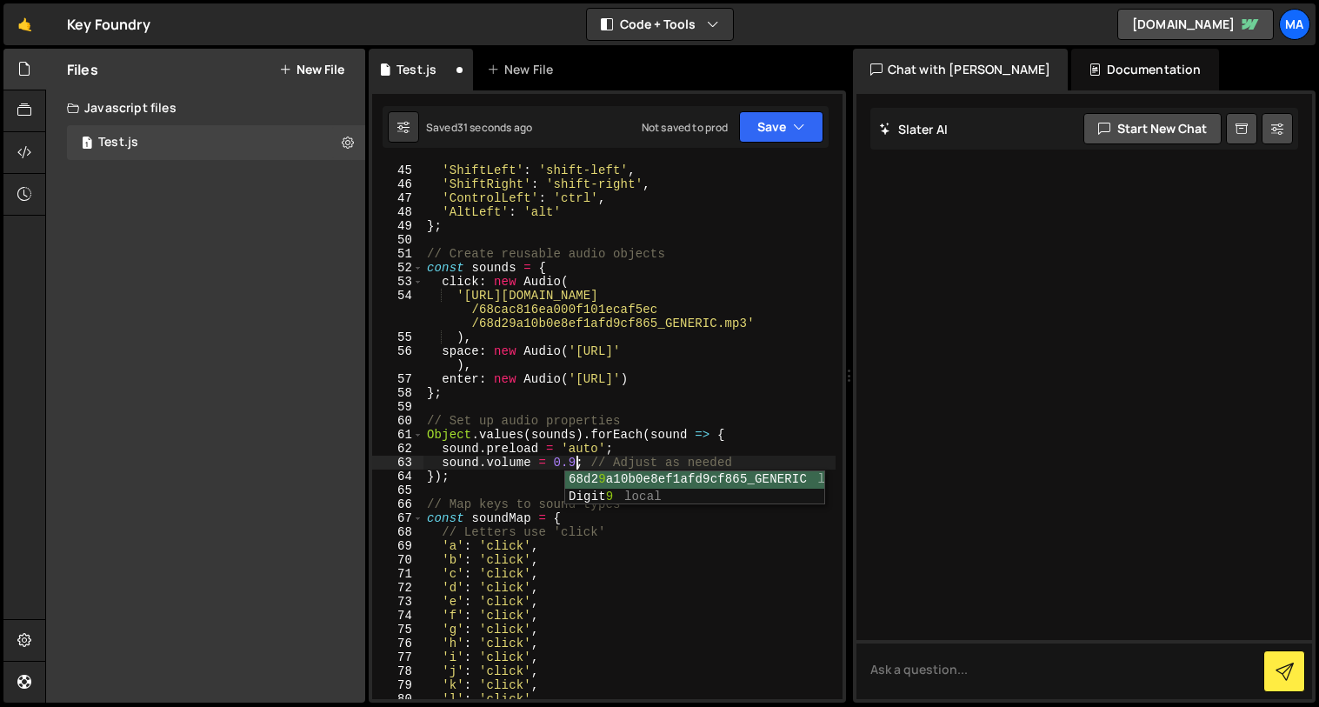
scroll to position [0, 10]
click at [739, 415] on div "'ShiftLeft' : 'shift-left' , 'ShiftRight' : 'shift-right' , 'ControlLeft' : 'ct…" at bounding box center [629, 444] width 412 height 563
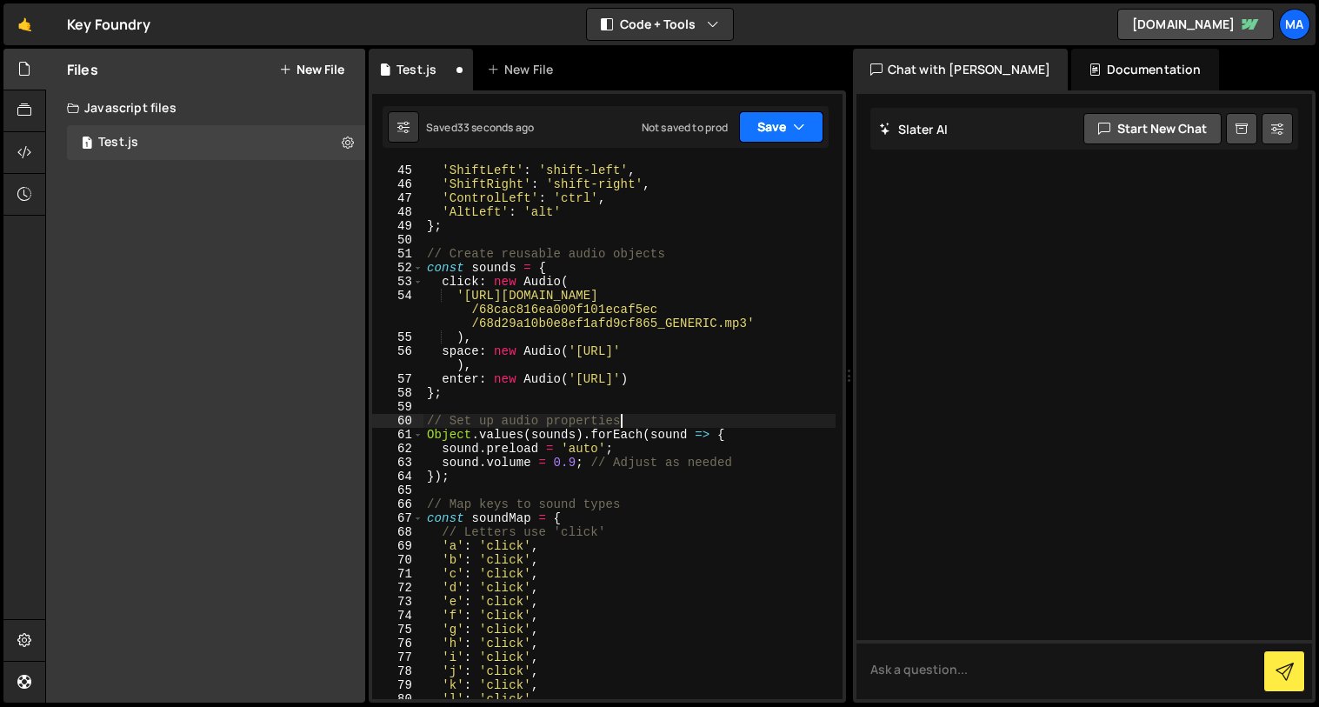
click at [760, 123] on button "Save" at bounding box center [781, 126] width 84 height 31
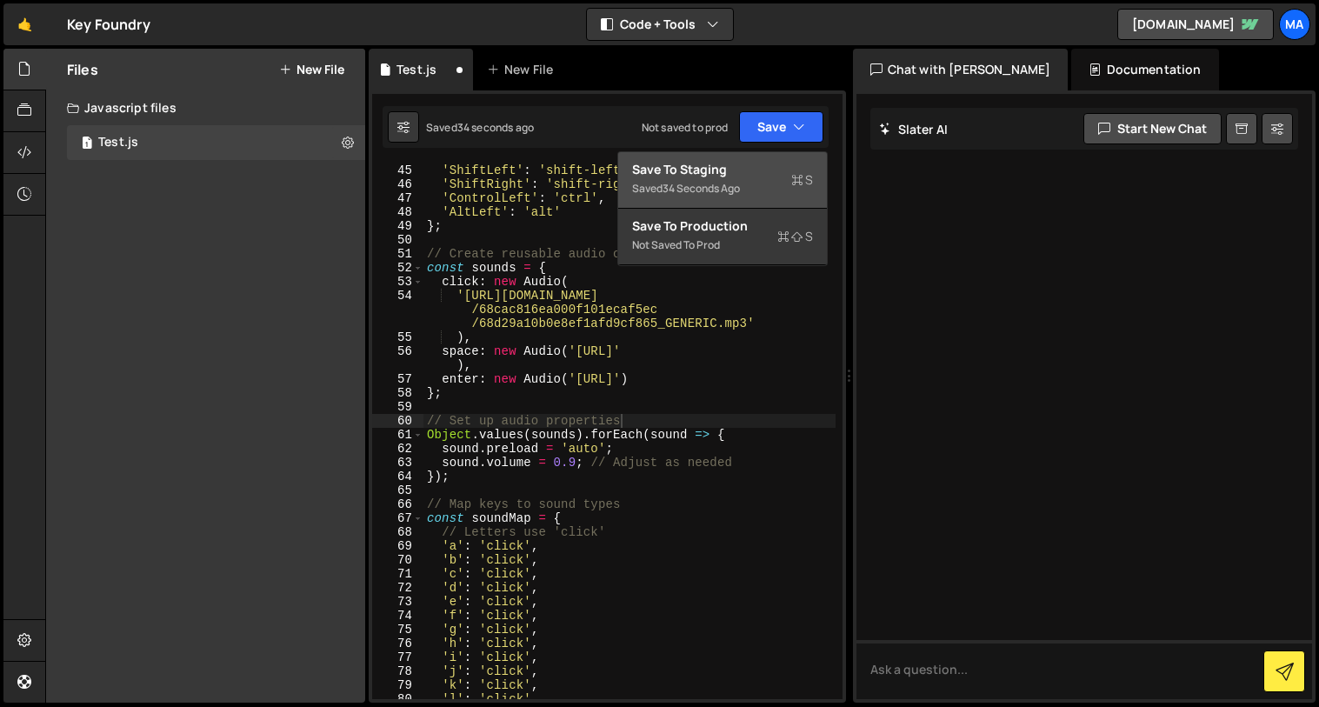
click at [683, 159] on button "Save to Staging S Saved 34 seconds ago" at bounding box center [722, 180] width 209 height 56
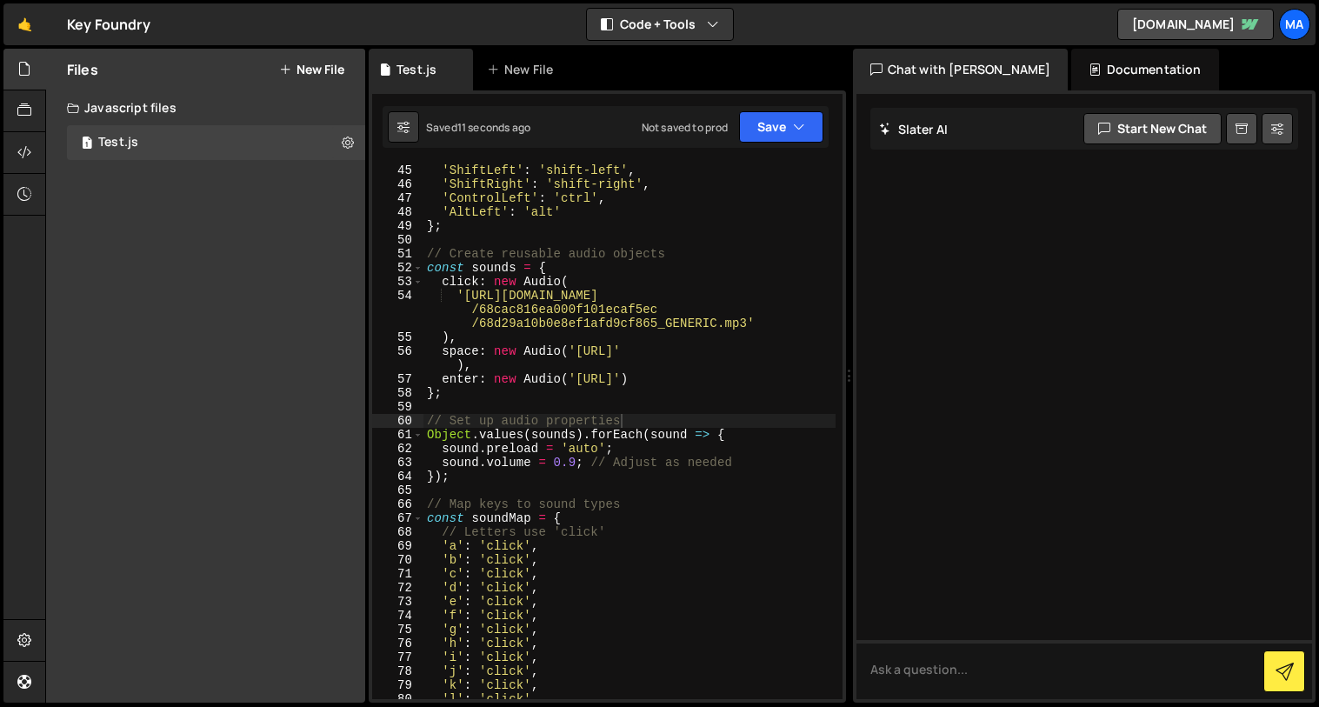
click at [576, 462] on div "'ShiftLeft' : 'shift-left' , 'ShiftRight' : 'shift-right' , 'ControlLeft' : 'ct…" at bounding box center [629, 444] width 412 height 563
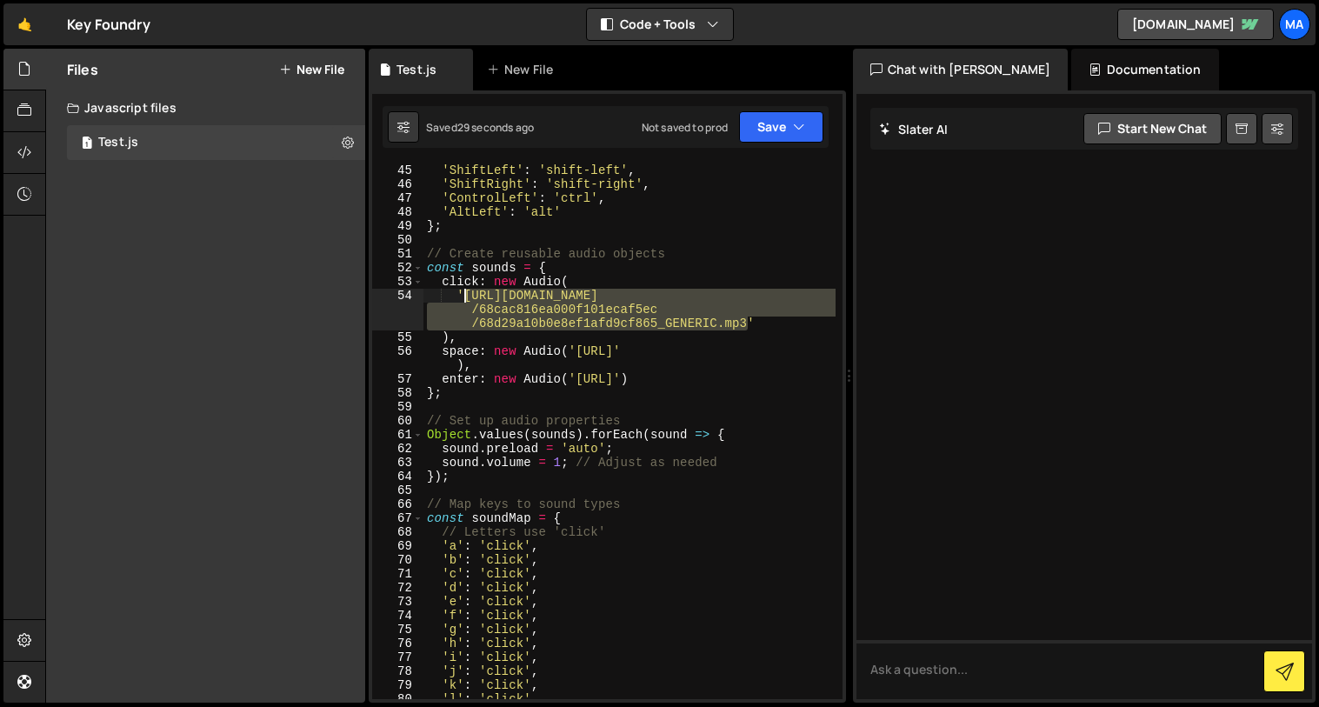
drag, startPoint x: 747, startPoint y: 325, endPoint x: 465, endPoint y: 297, distance: 283.0
click at [465, 297] on div "'ShiftLeft' : 'shift-left' , 'ShiftRight' : 'shift-right' , 'ControlLeft' : 'ct…" at bounding box center [629, 444] width 412 height 563
paste textarea "c5c6b877bc921b286e6"
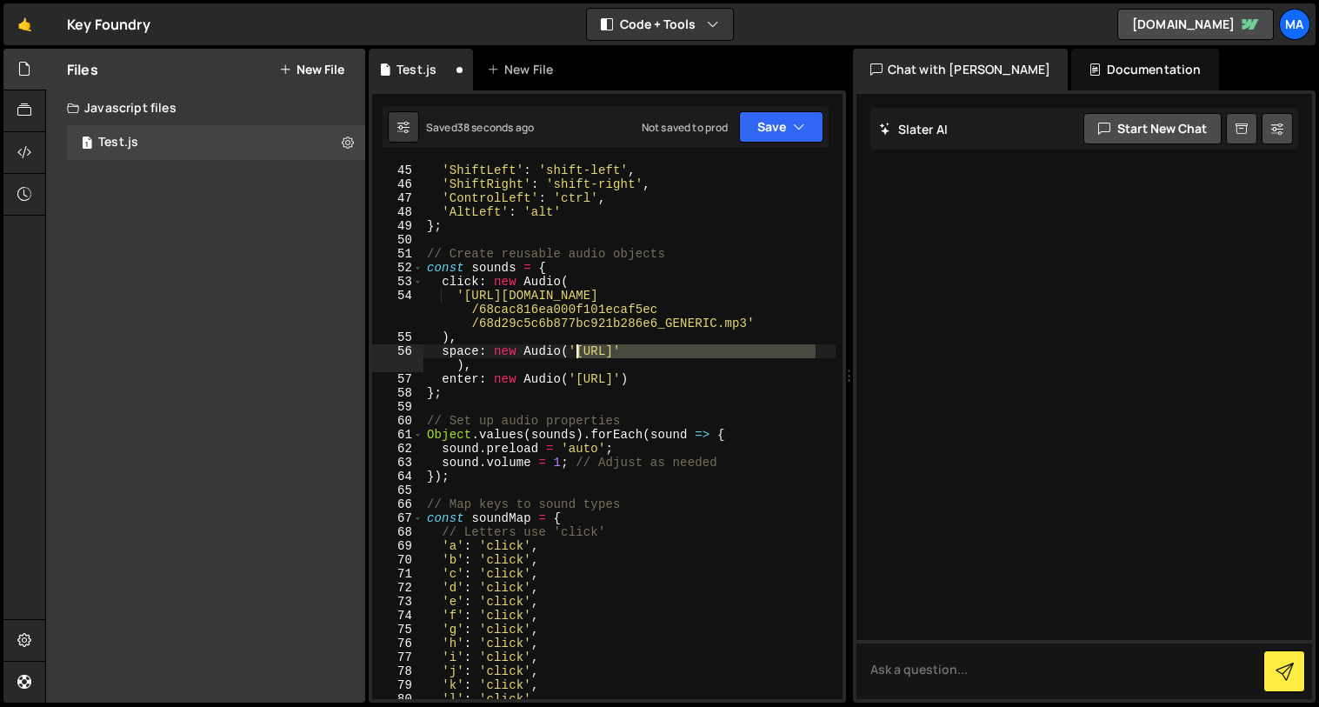
drag, startPoint x: 817, startPoint y: 350, endPoint x: 575, endPoint y: 349, distance: 241.6
click at [575, 349] on div "'ShiftLeft' : 'shift-left' , 'ShiftRight' : 'shift-right' , 'ControlLeft' : 'ct…" at bounding box center [629, 444] width 412 height 563
paste textarea "[DOMAIN_NAME][URL]"
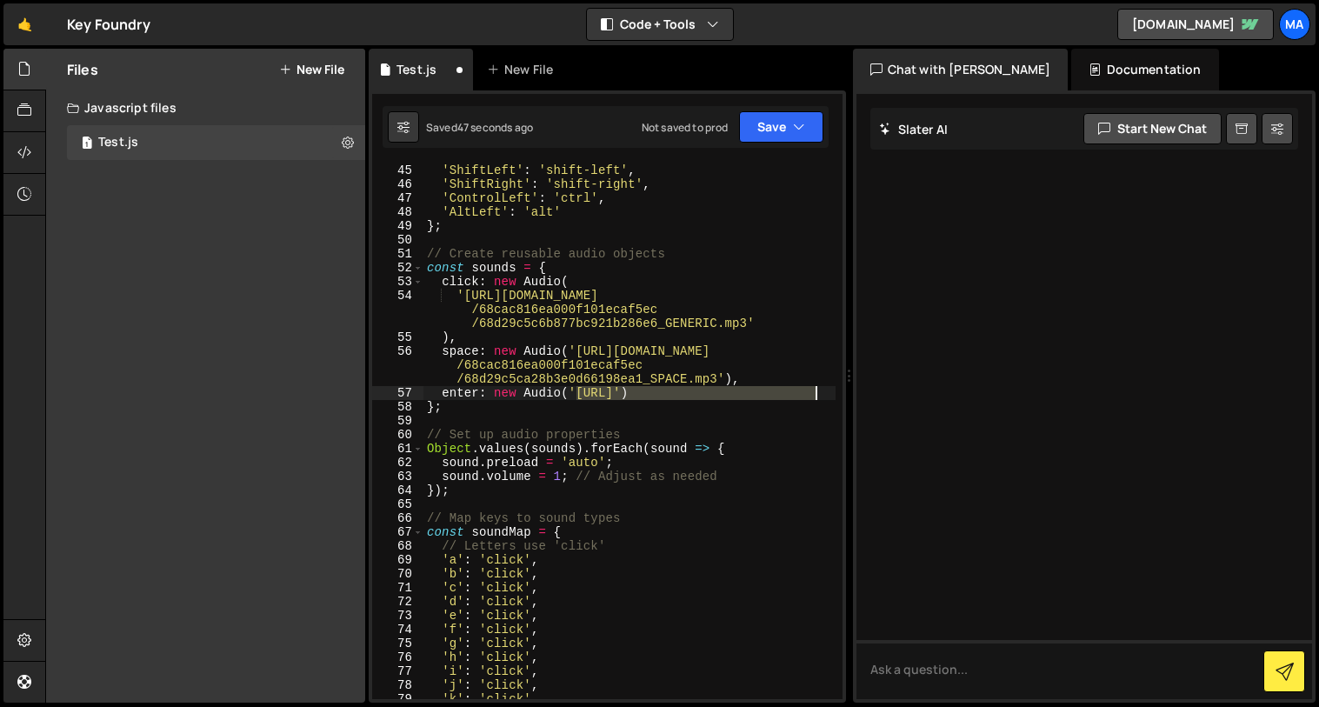
drag, startPoint x: 588, startPoint y: 392, endPoint x: 820, endPoint y: 433, distance: 235.6
click at [812, 395] on div "'ShiftLeft' : 'shift-left' , 'ShiftRight' : 'shift-right' , 'ControlLeft' : 'ct…" at bounding box center [629, 444] width 412 height 563
paste textarea "[DOMAIN_NAME][URL]"
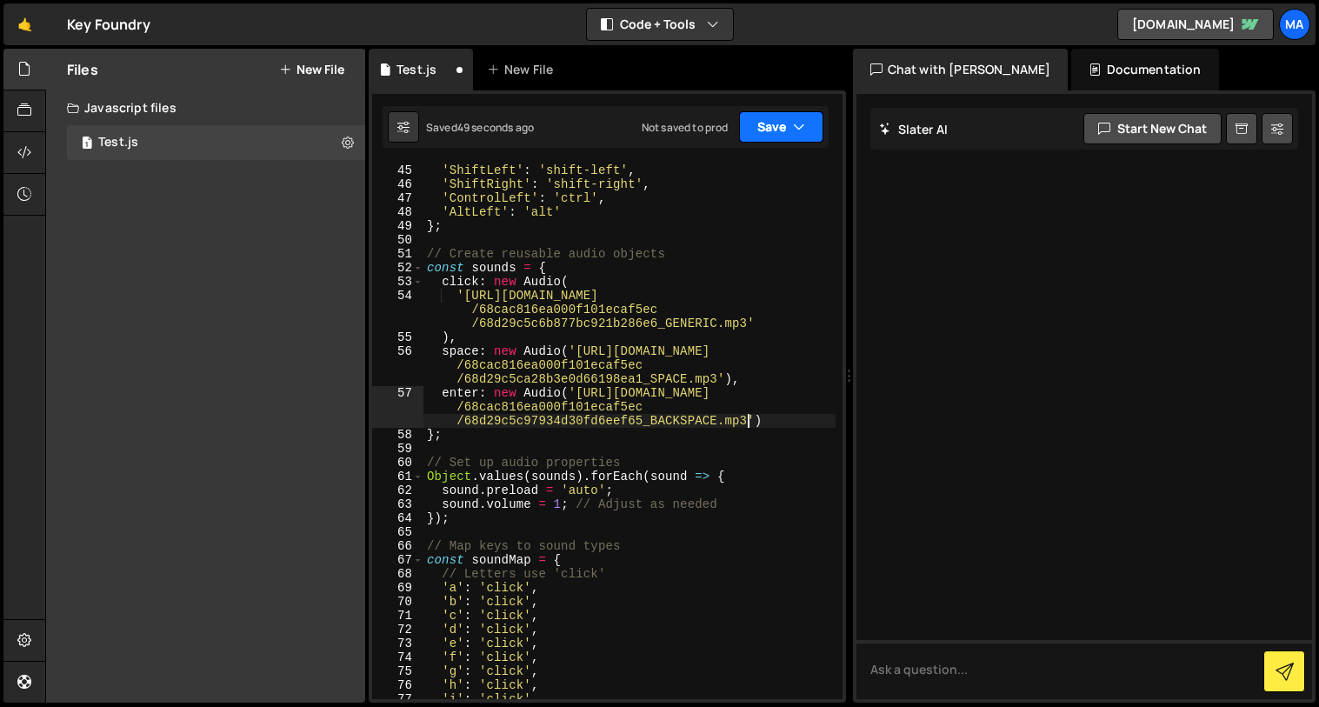
click at [770, 136] on button "Save" at bounding box center [781, 126] width 84 height 31
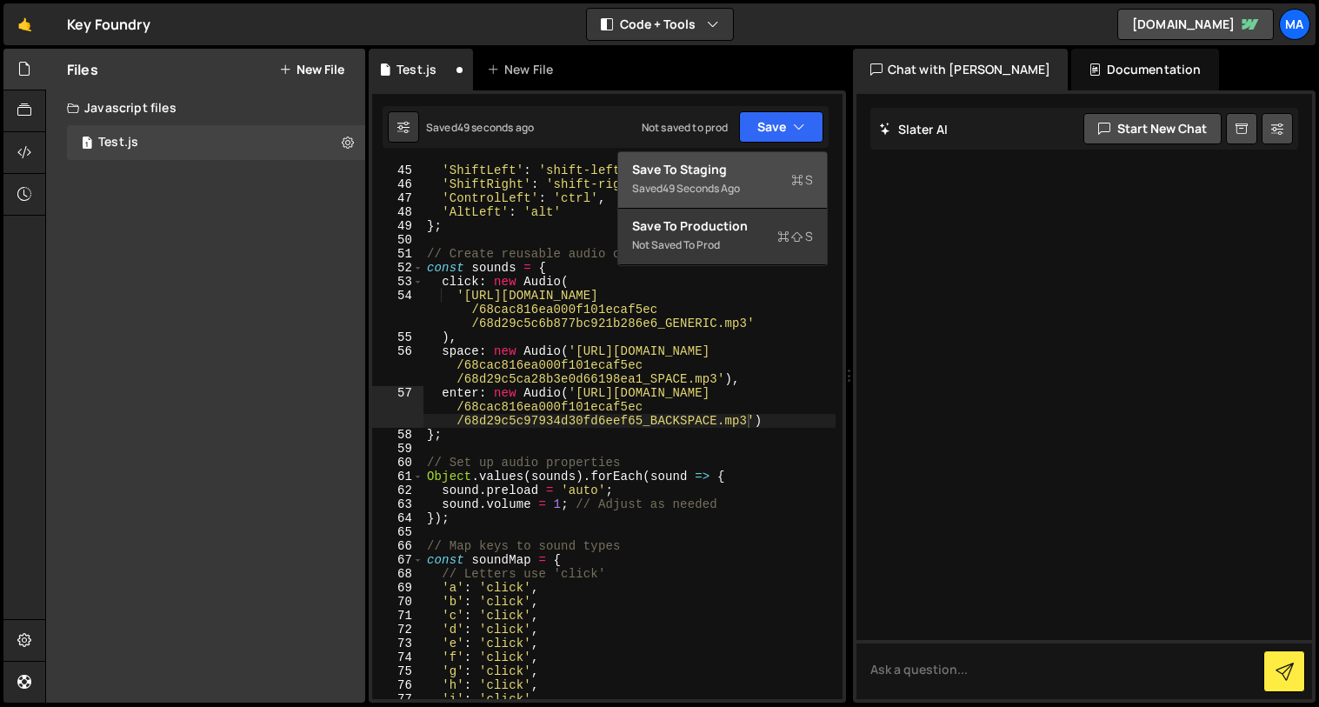
click at [743, 178] on div "Saved 49 seconds ago" at bounding box center [722, 188] width 181 height 21
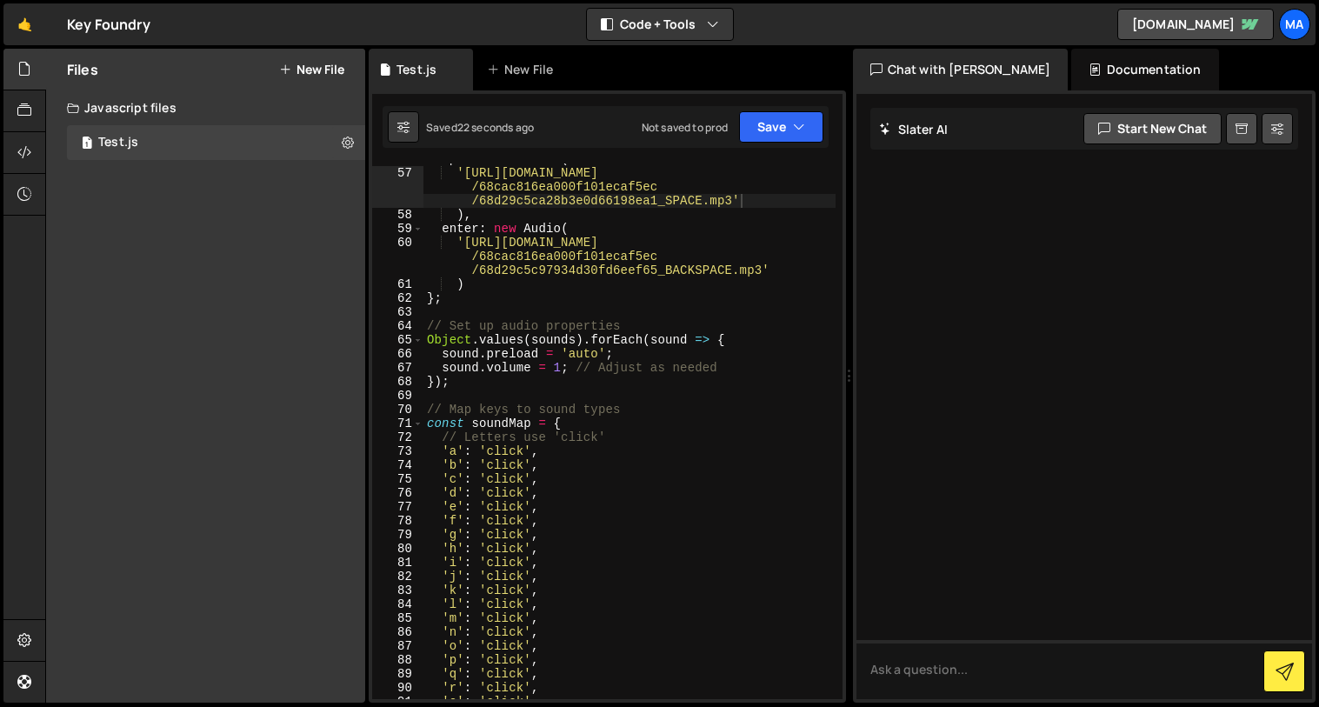
scroll to position [896, 0]
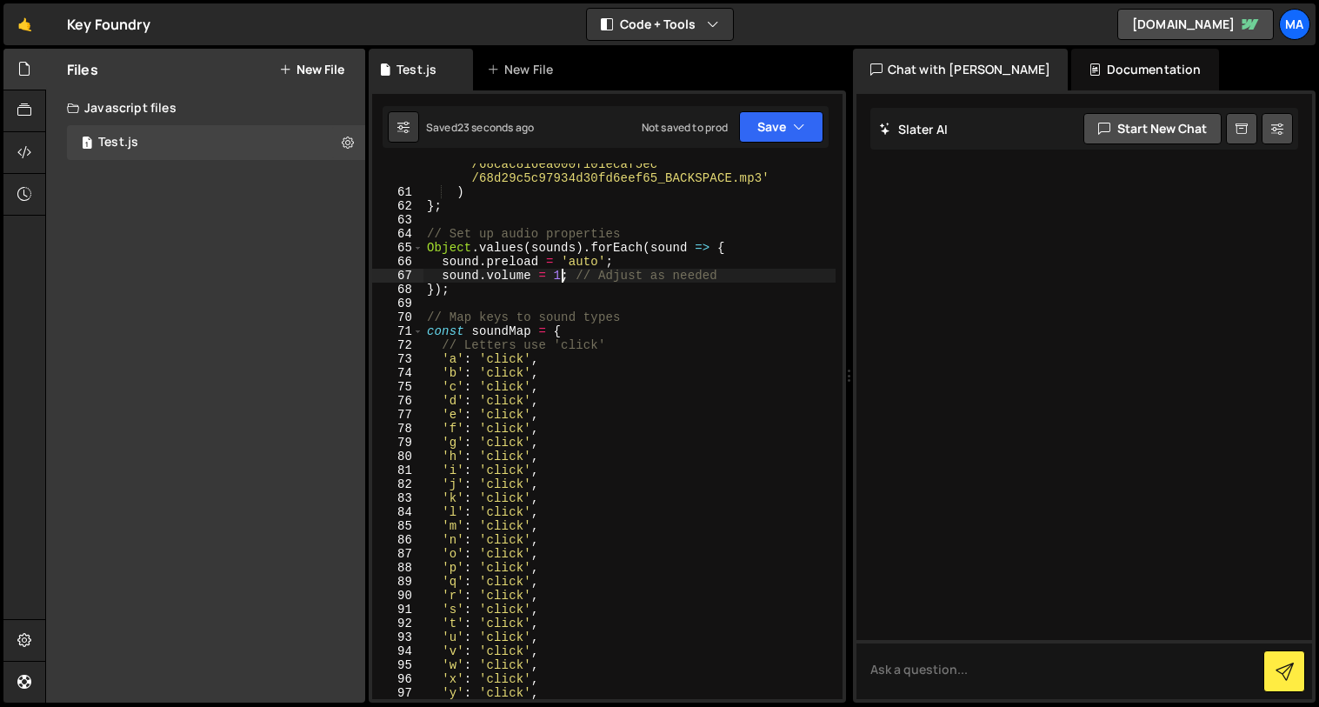
click at [561, 281] on div "'[URL][DOMAIN_NAME] /68cac816ea000f101ecaf5ec /68d29c5c97934d30fd6eef65_BACKSPA…" at bounding box center [629, 438] width 412 height 591
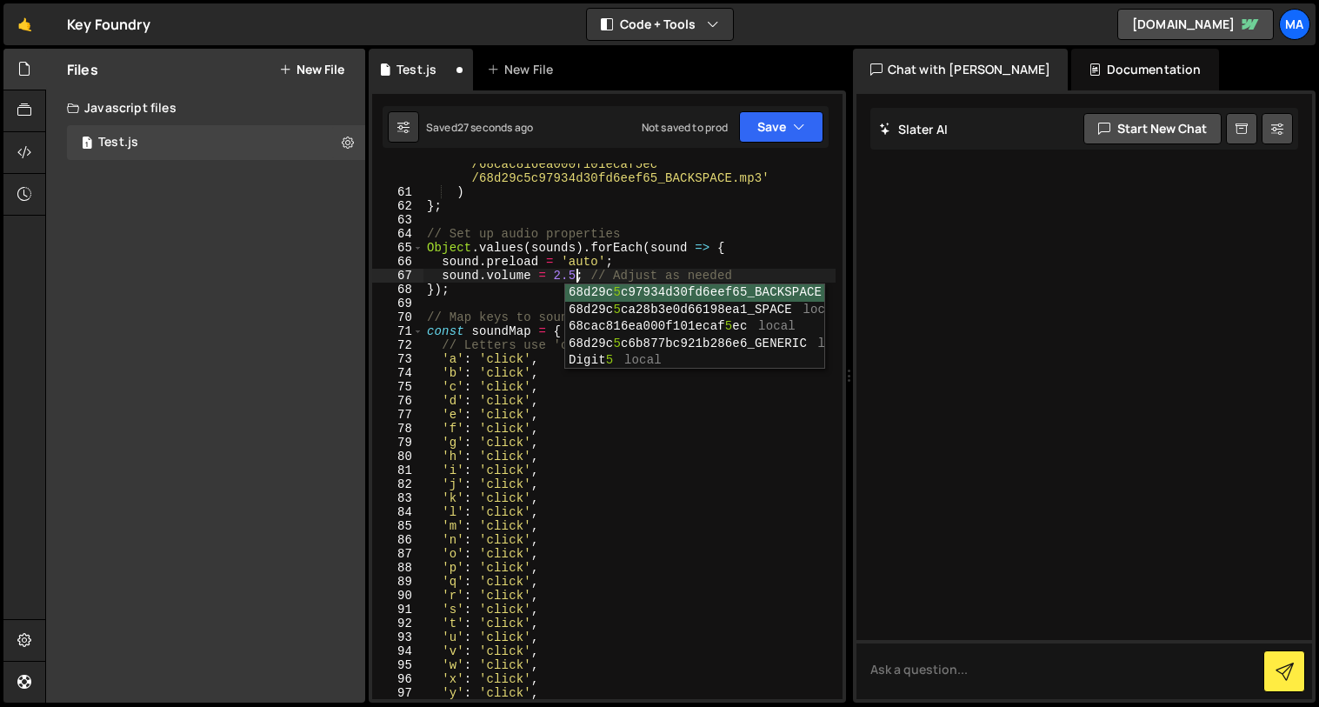
click at [598, 242] on div "'[URL][DOMAIN_NAME] /68cac816ea000f101ecaf5ec /68d29c5c97934d30fd6eef65_BACKSPA…" at bounding box center [629, 438] width 412 height 591
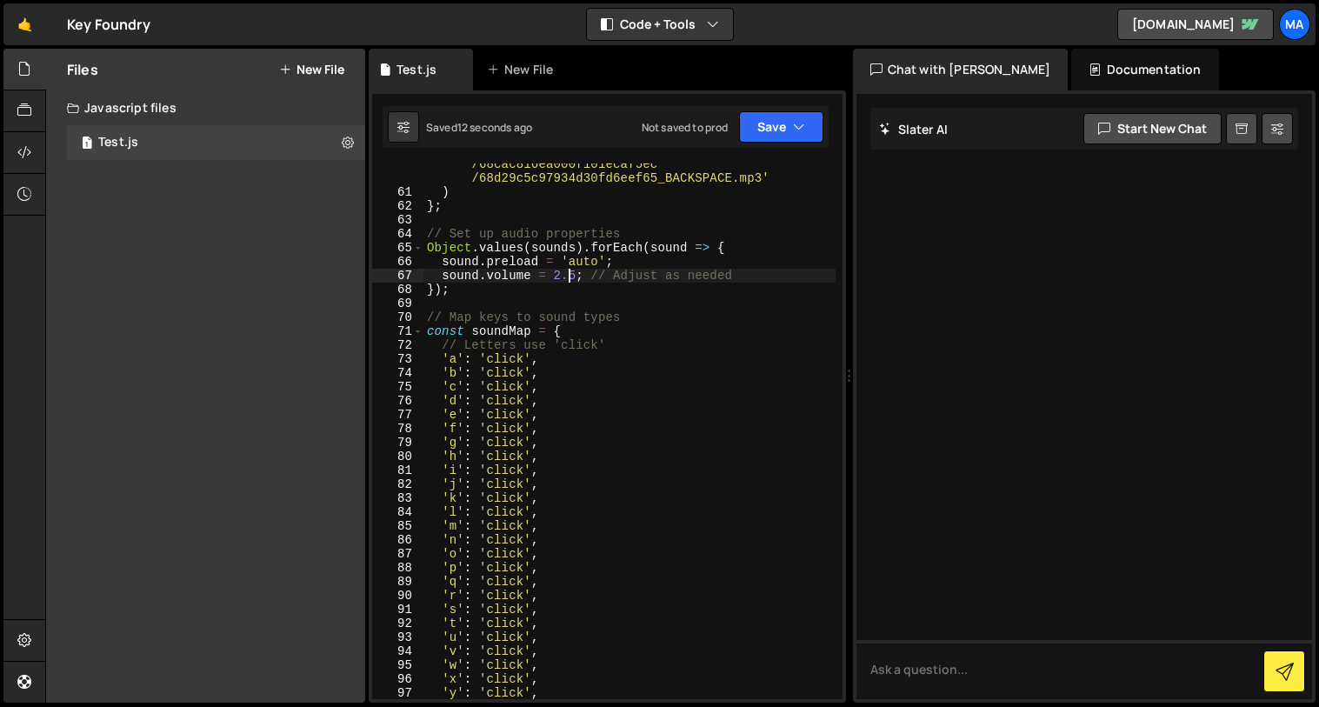
click at [571, 276] on div "'[URL][DOMAIN_NAME] /68cac816ea000f101ecaf5ec /68d29c5c97934d30fd6eef65_BACKSPA…" at bounding box center [629, 438] width 412 height 591
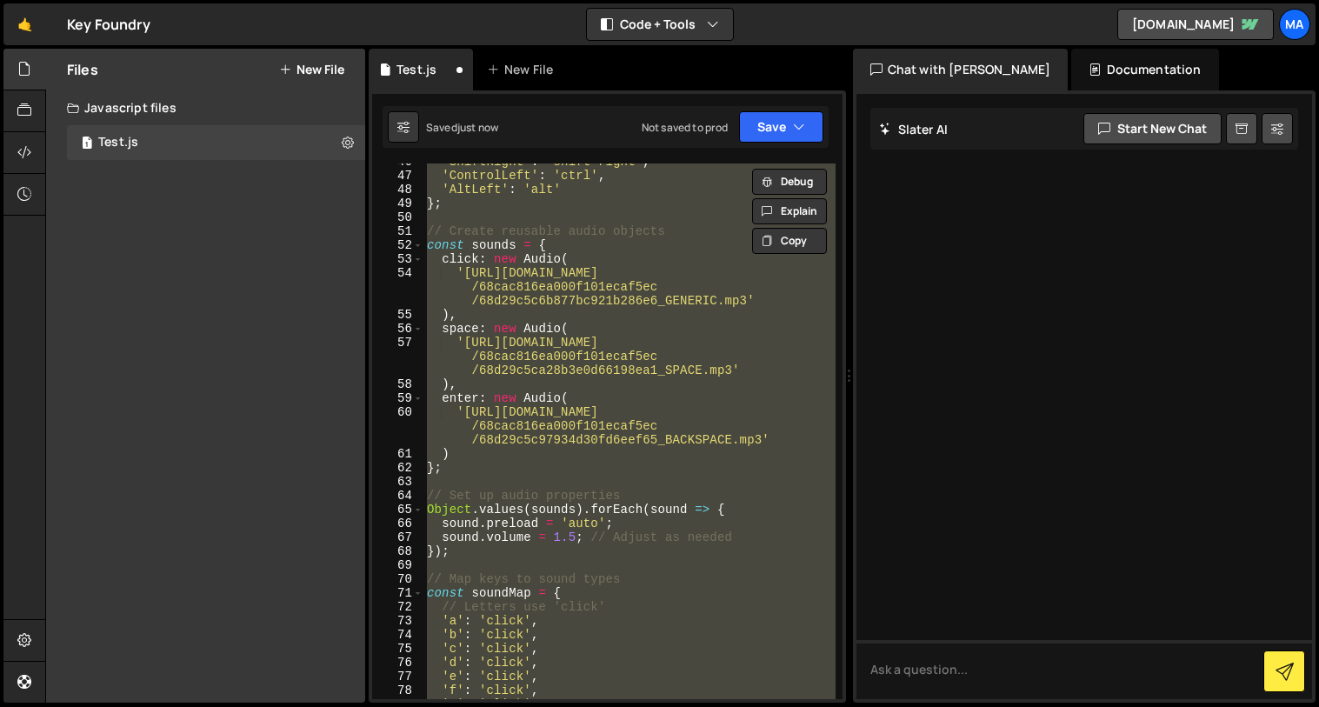
scroll to position [633, 0]
click at [575, 544] on div "'ShiftRight' : 'shift-right' , 'ControlLeft' : 'ctrl' , 'AltLeft' : 'alt' } ; /…" at bounding box center [629, 430] width 412 height 535
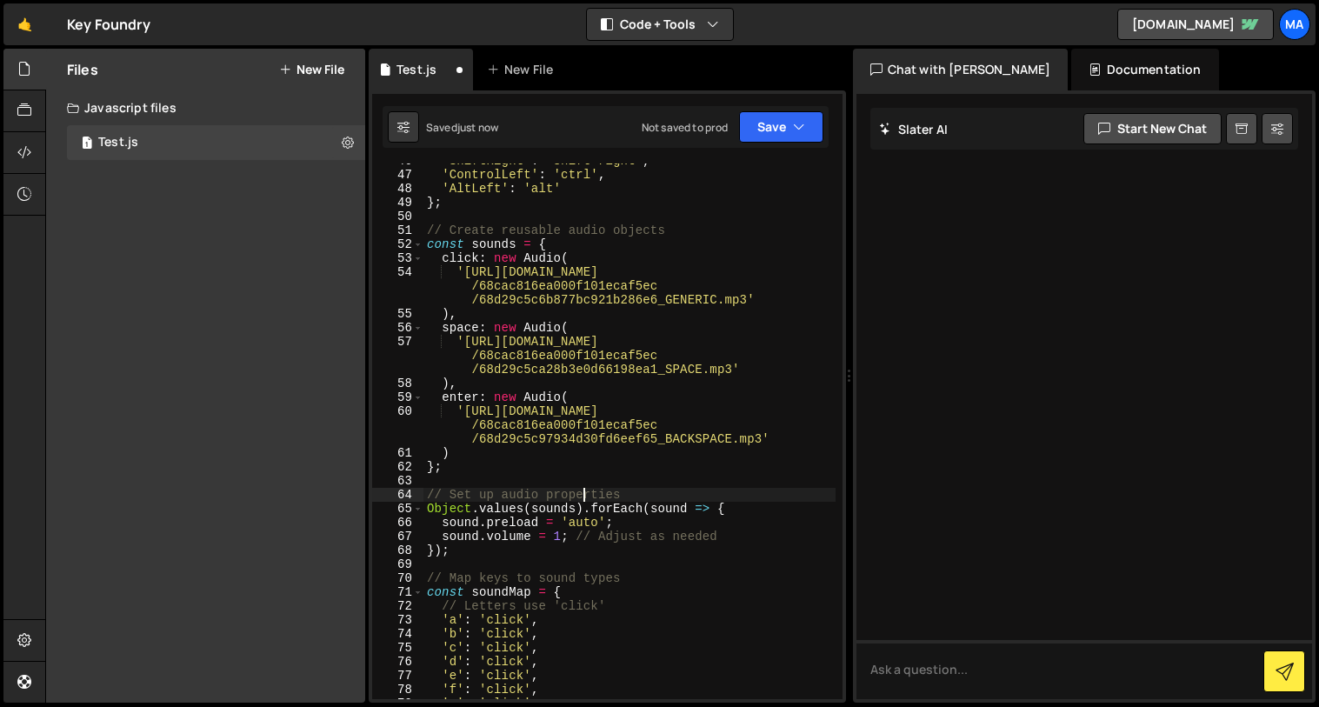
click at [580, 495] on div "'ShiftRight' : 'shift-right' , 'ControlLeft' : 'ctrl' , 'AltLeft' : 'alt' } ; /…" at bounding box center [629, 435] width 412 height 563
type textarea "// Set up audio properties"
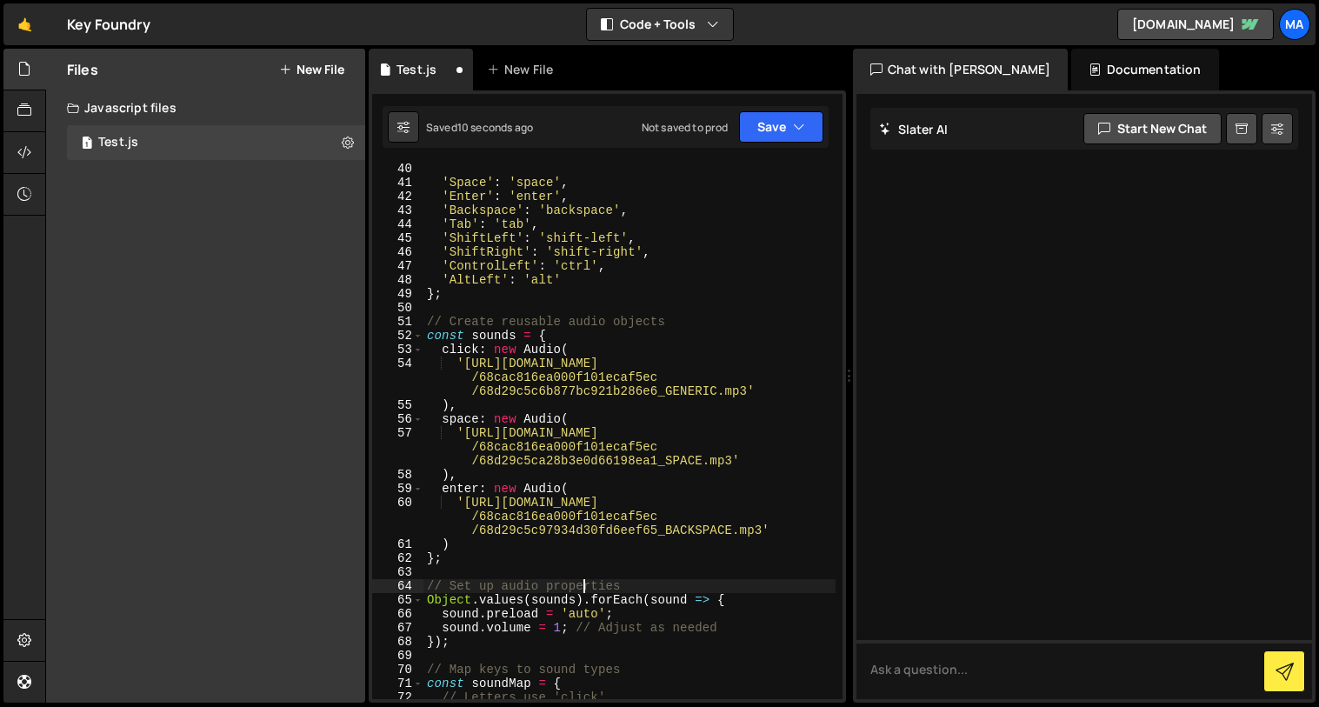
scroll to position [525, 0]
